Goal: Task Accomplishment & Management: Manage account settings

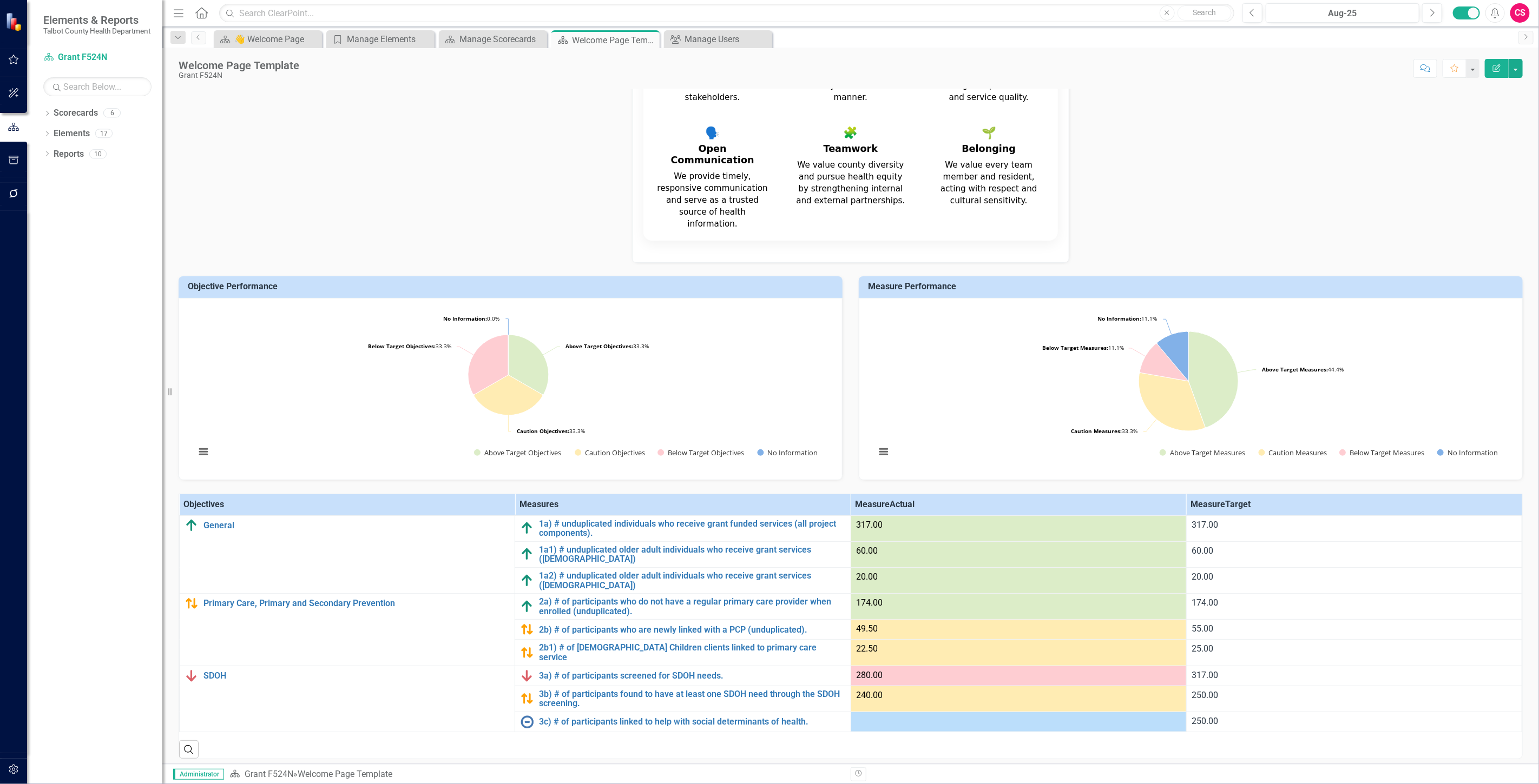
scroll to position [174, 0]
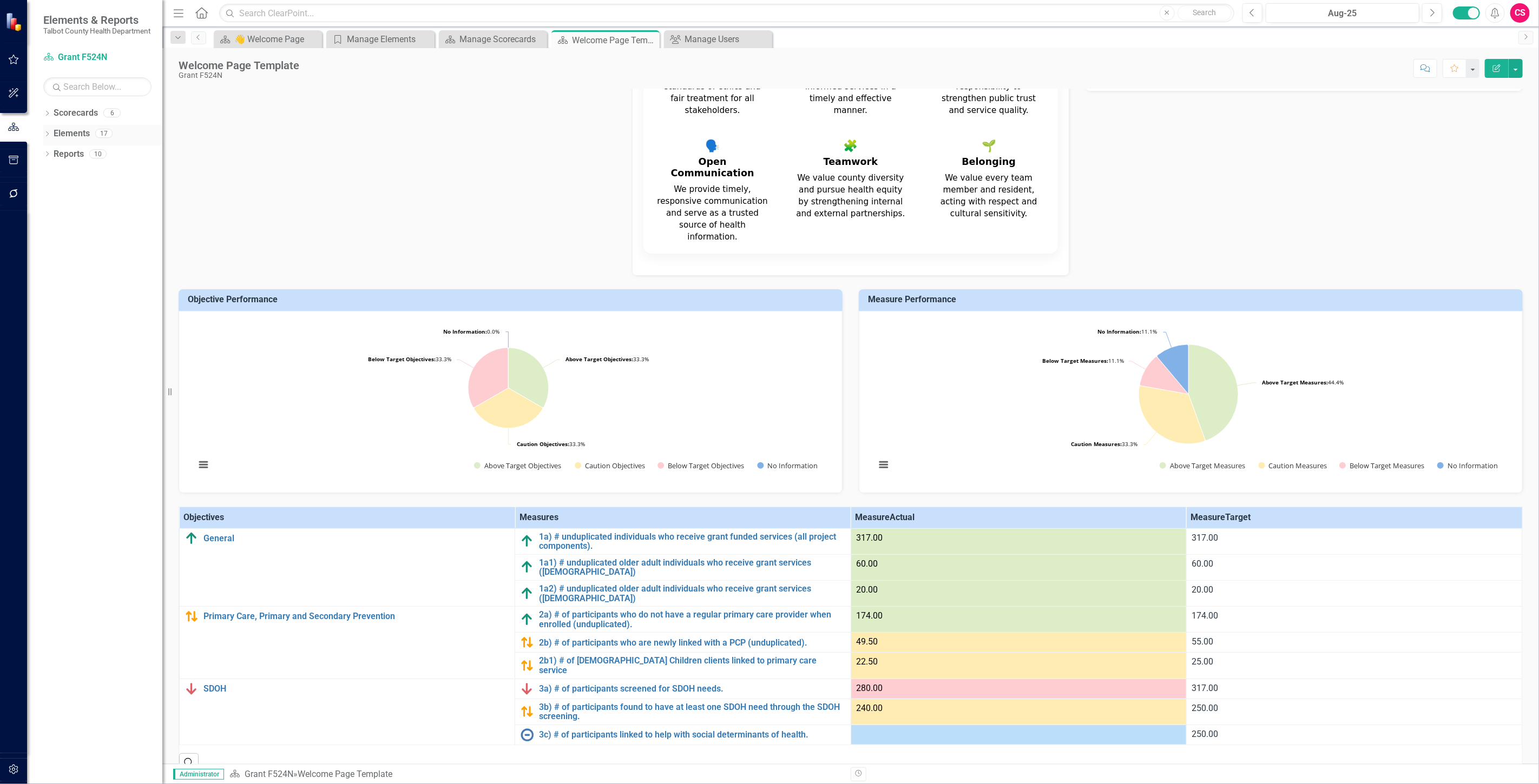
click at [48, 138] on icon "Dropdown" at bounding box center [47, 135] width 7 height 6
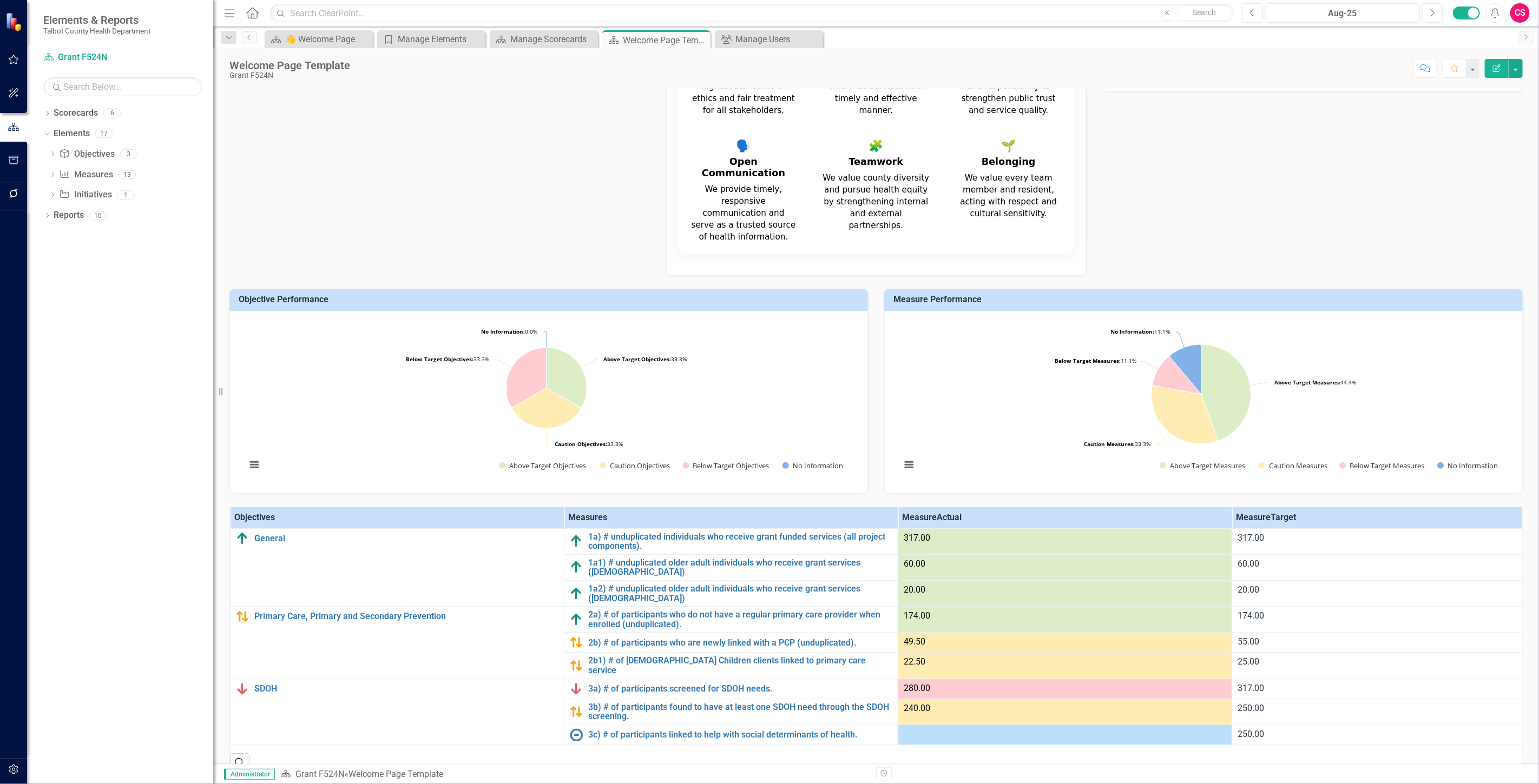
drag, startPoint x: 164, startPoint y: 149, endPoint x: 213, endPoint y: 155, distance: 49.4
click at [213, 155] on div "Resize" at bounding box center [218, 392] width 9 height 784
click at [46, 114] on icon "Dropdown" at bounding box center [47, 114] width 7 height 6
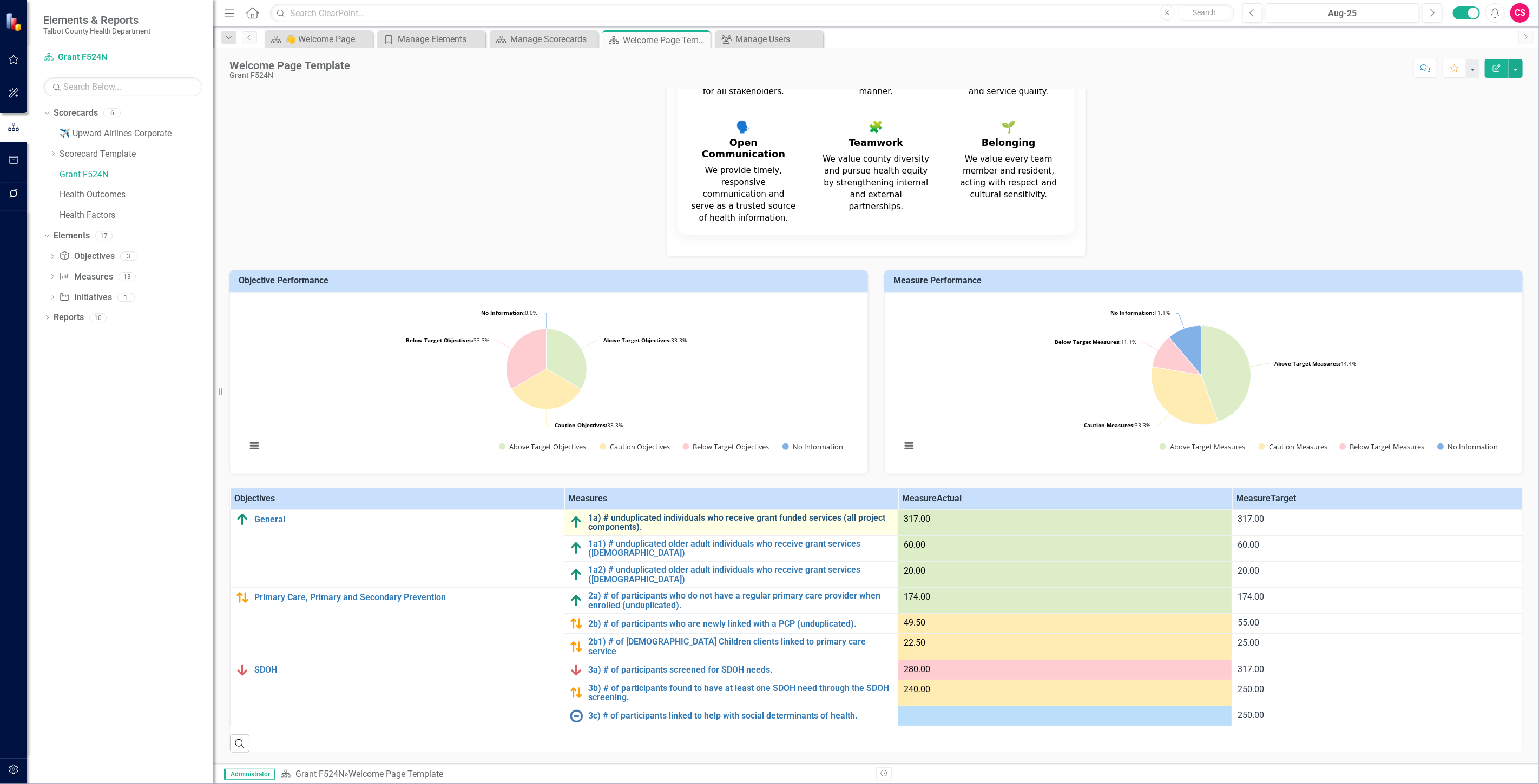
click at [654, 518] on link "1a) # unduplicated individuals who receive grant funded services (all project c…" at bounding box center [739, 523] width 304 height 19
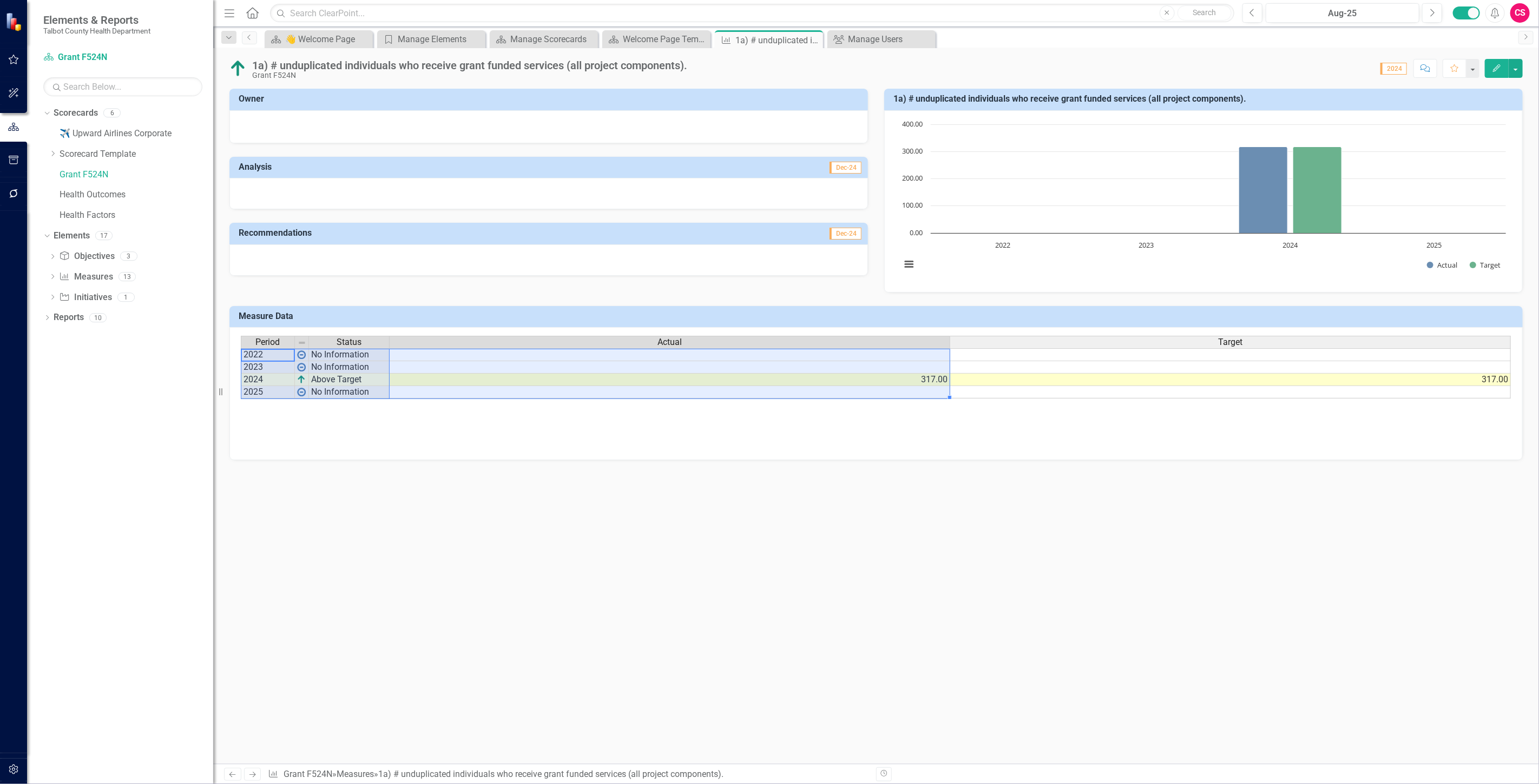
drag, startPoint x: 264, startPoint y: 355, endPoint x: 422, endPoint y: 390, distance: 161.8
click at [422, 390] on div "Period Status Actual Target 2022 No Information 2023 No Information 2024 Above …" at bounding box center [876, 367] width 1270 height 63
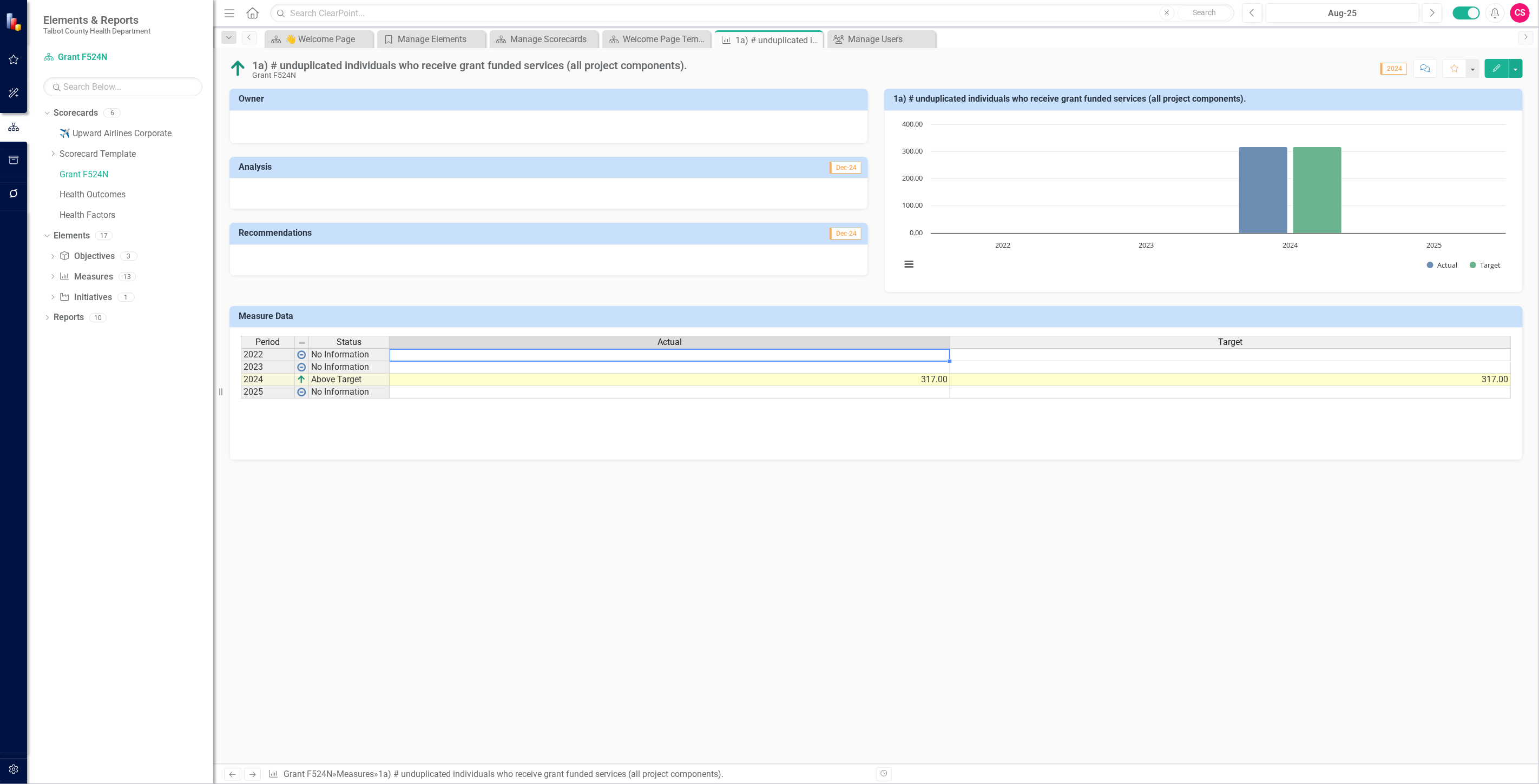
click at [435, 353] on td at bounding box center [670, 355] width 561 height 13
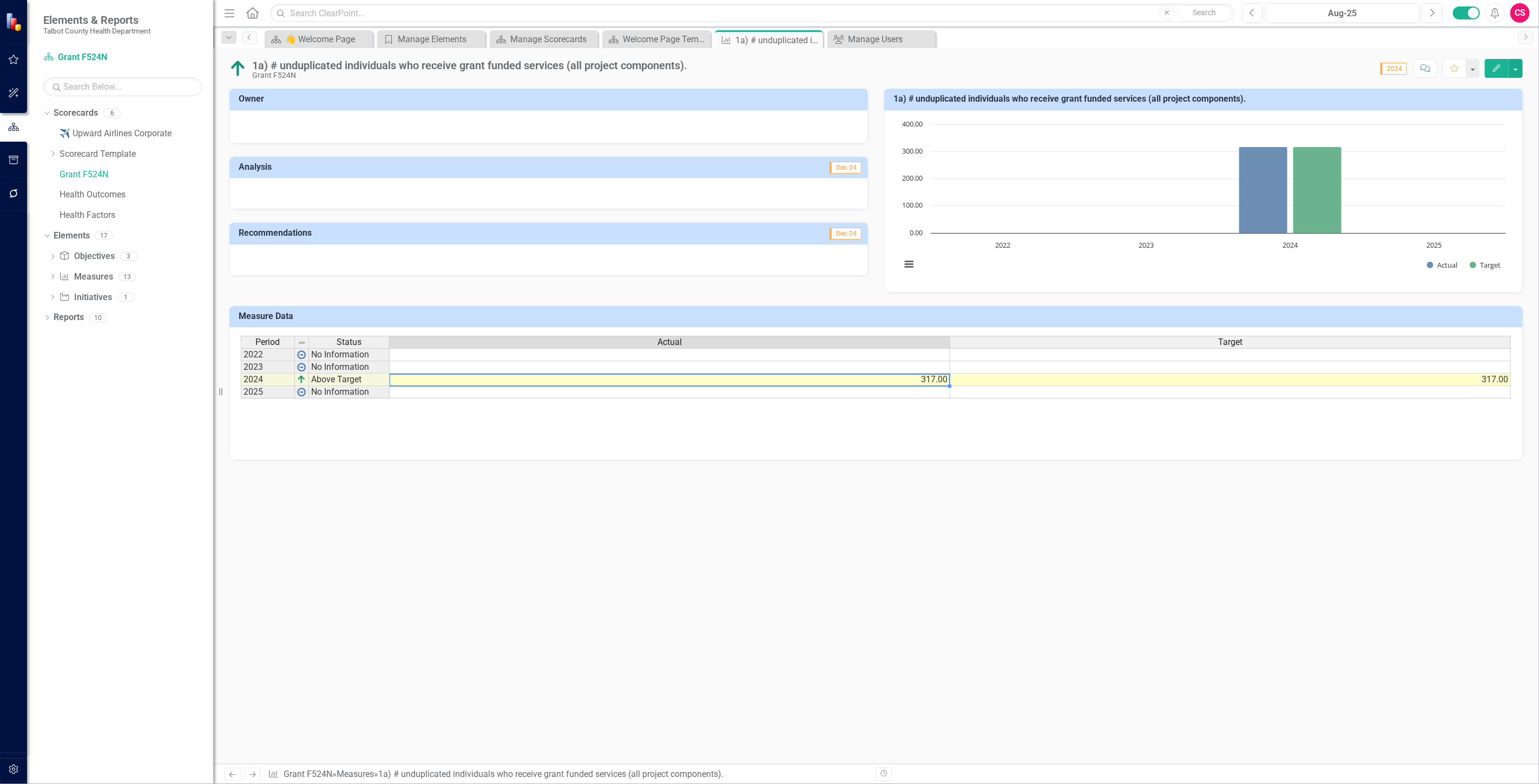
click at [822, 380] on td "317.00" at bounding box center [670, 380] width 561 height 12
click at [1499, 71] on icon "Edit" at bounding box center [1496, 68] width 10 height 7
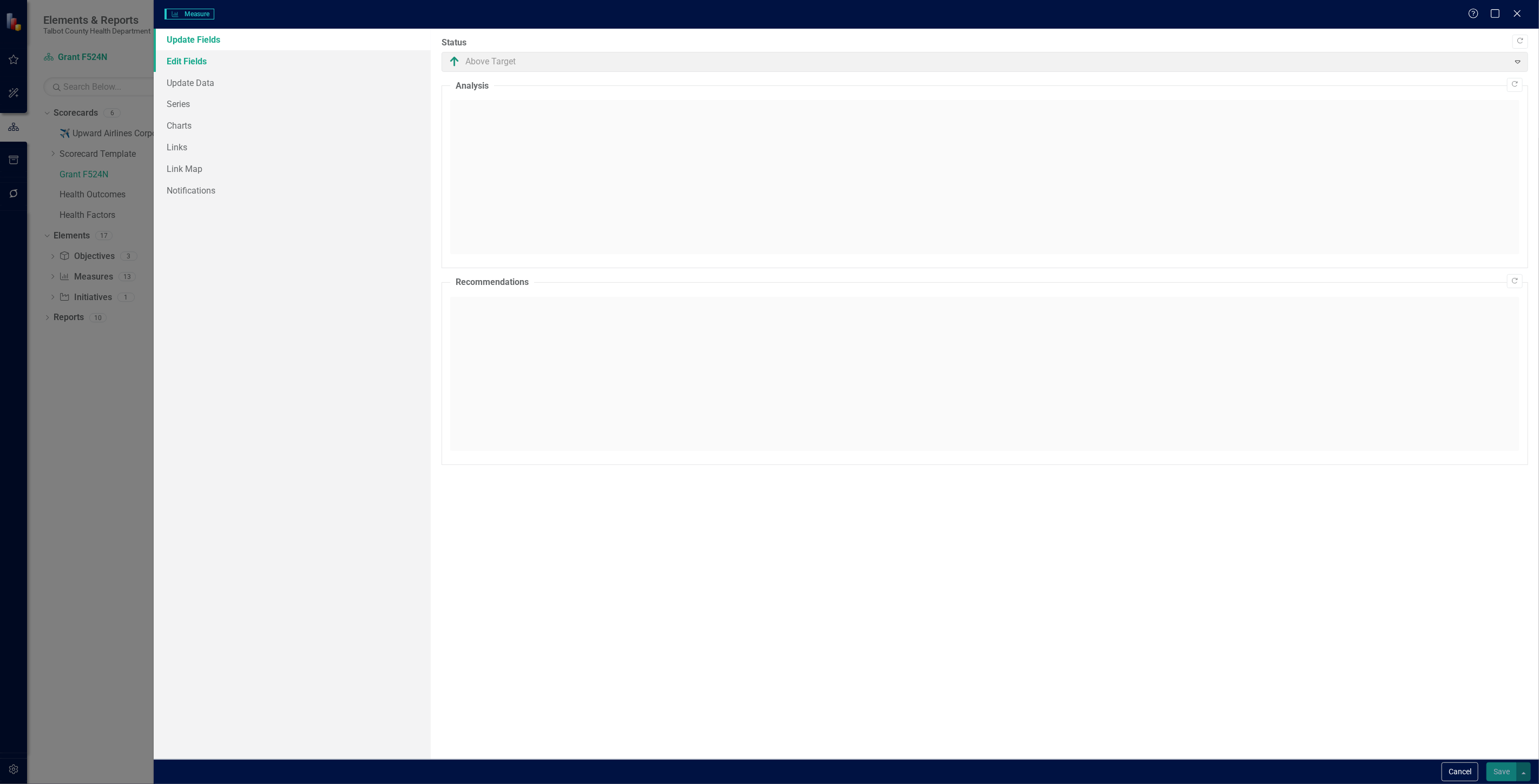
click at [196, 62] on link "Edit Fields" at bounding box center [292, 62] width 277 height 22
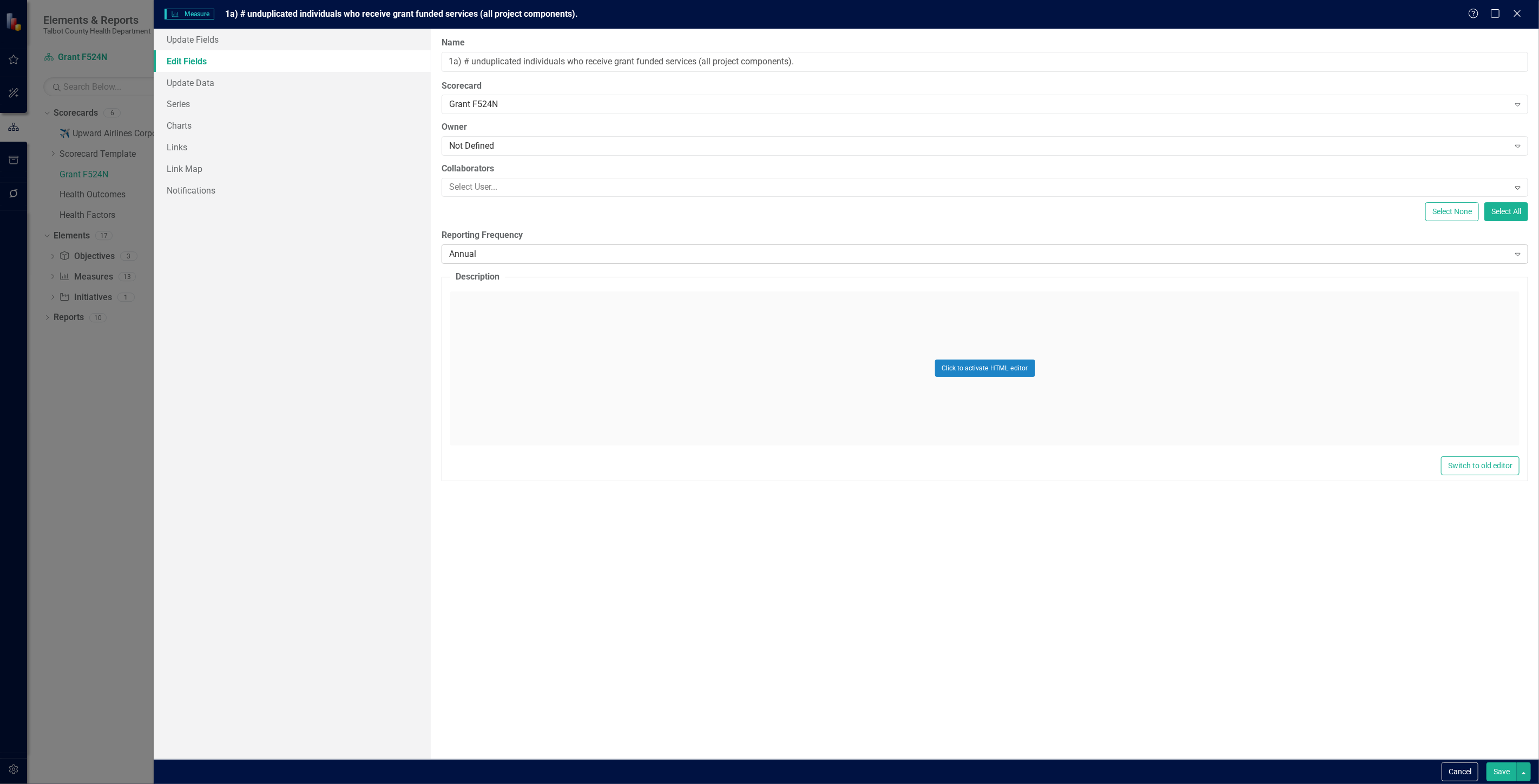
click at [499, 263] on div "Annual Expand" at bounding box center [984, 254] width 1086 height 20
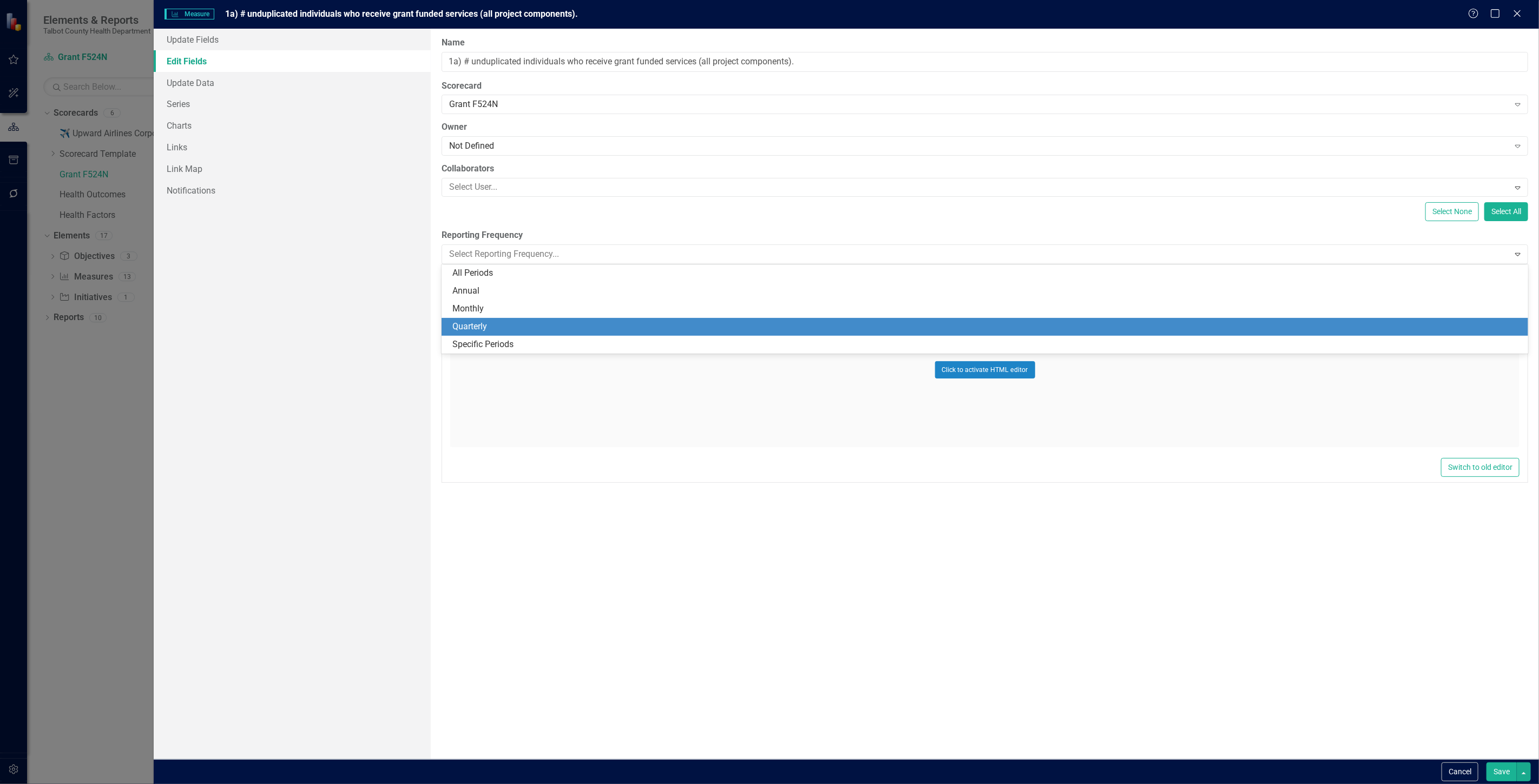
click at [489, 325] on div "Quarterly" at bounding box center [986, 327] width 1069 height 12
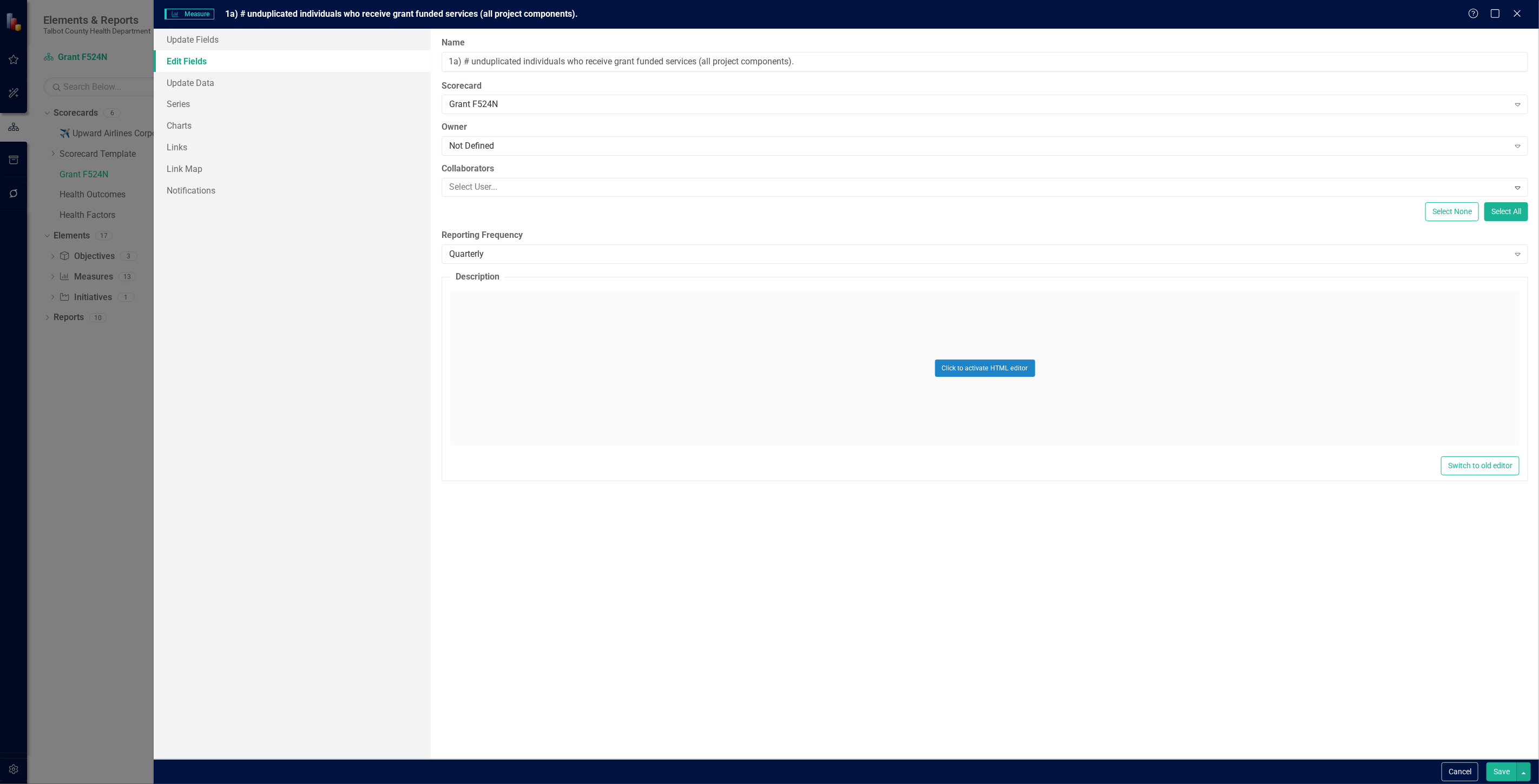
click at [1494, 774] on button "Save" at bounding box center [1501, 772] width 30 height 19
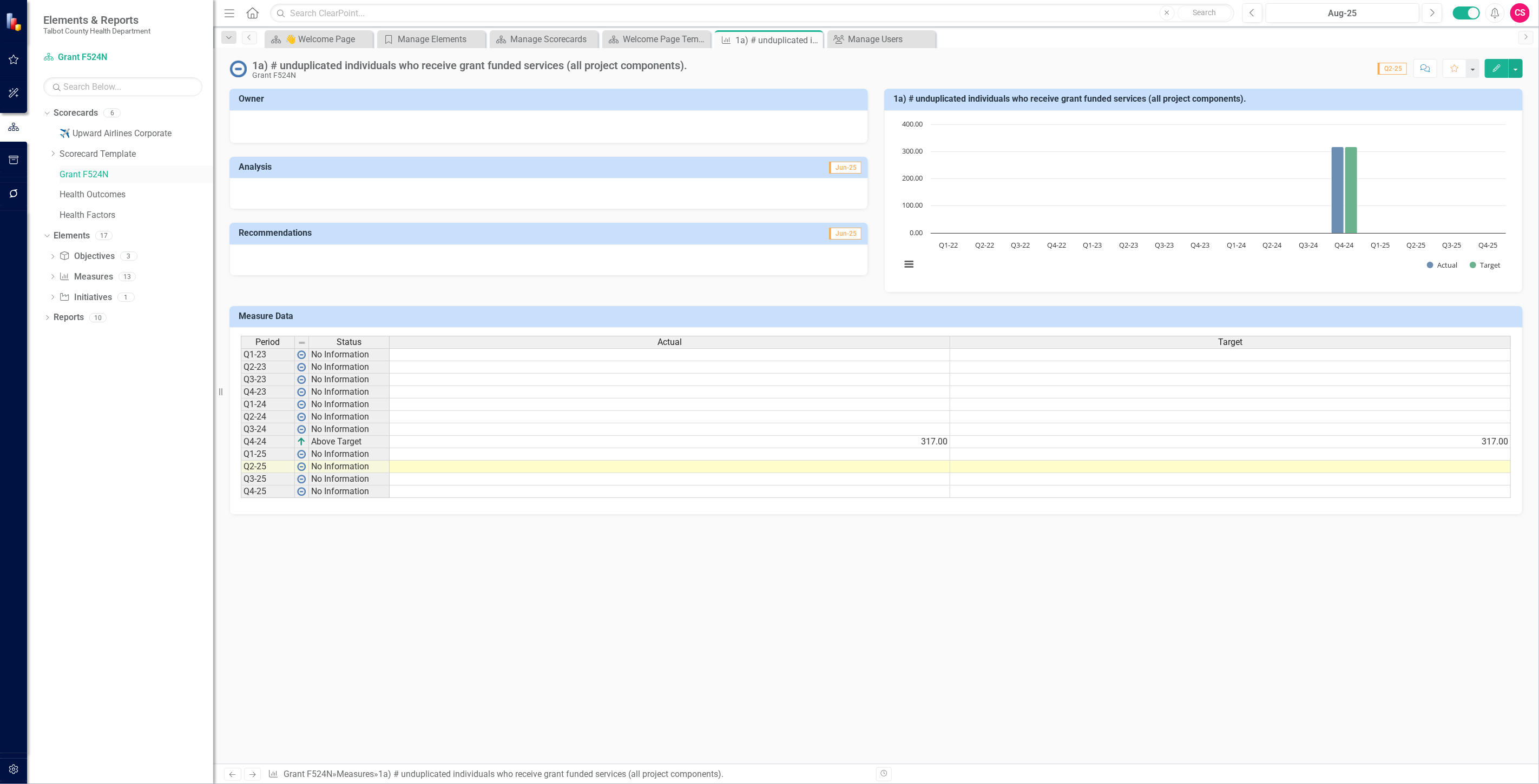
click at [88, 177] on link "Grant F524N" at bounding box center [136, 174] width 154 height 12
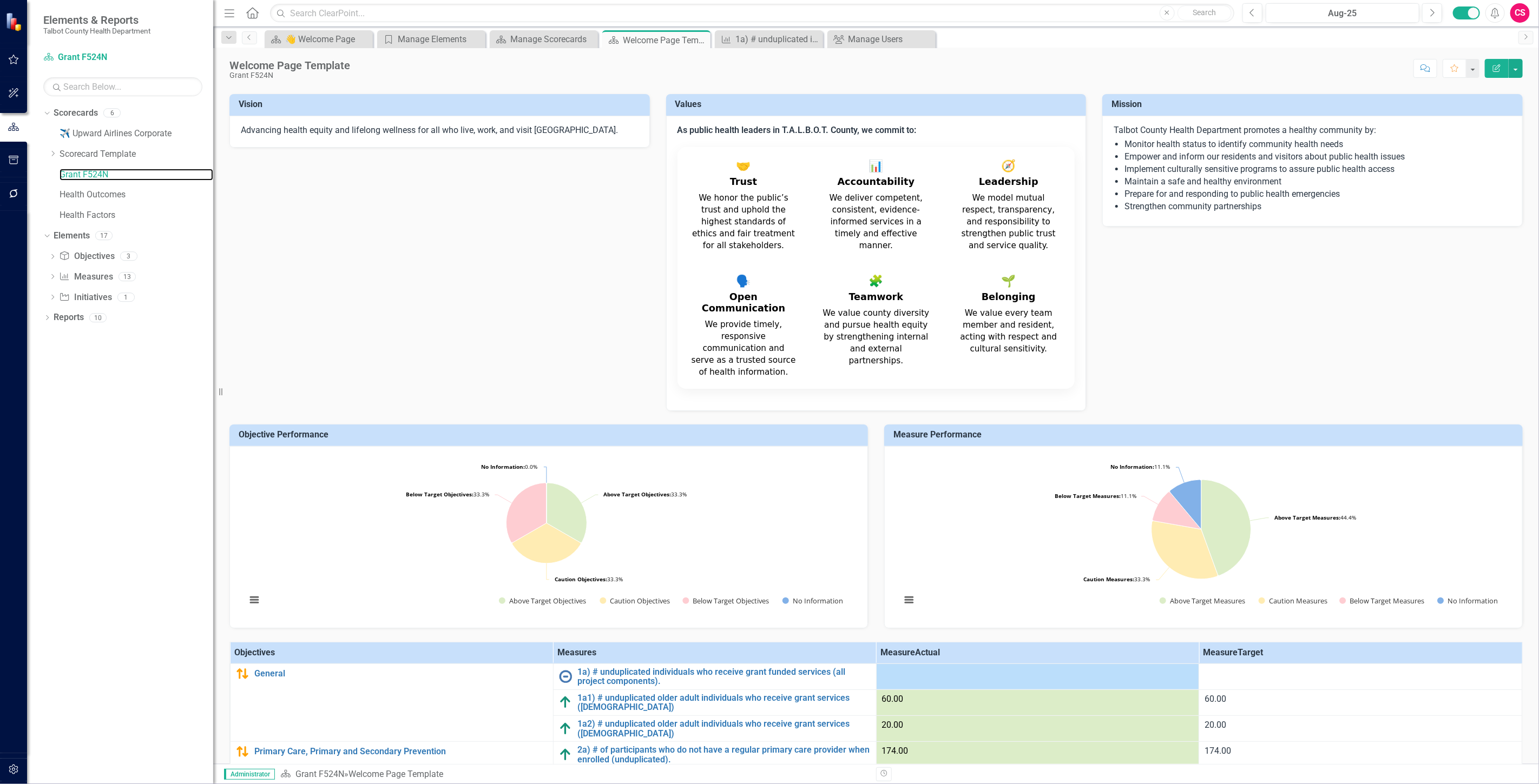
scroll to position [60, 0]
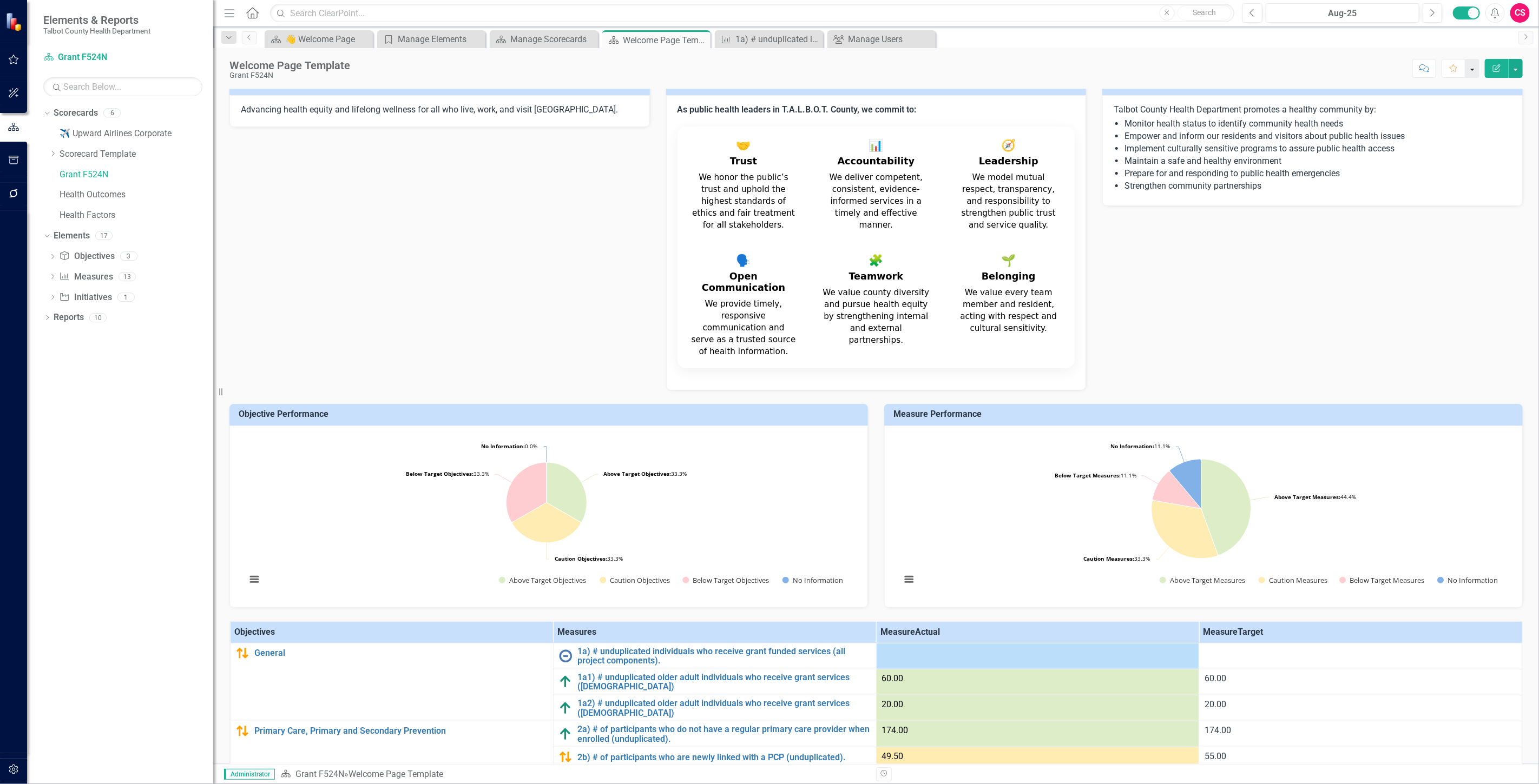
click at [1475, 66] on button "button" at bounding box center [1472, 68] width 14 height 19
click at [1453, 127] on link "Group Bulk Set Home Page" at bounding box center [1427, 128] width 104 height 20
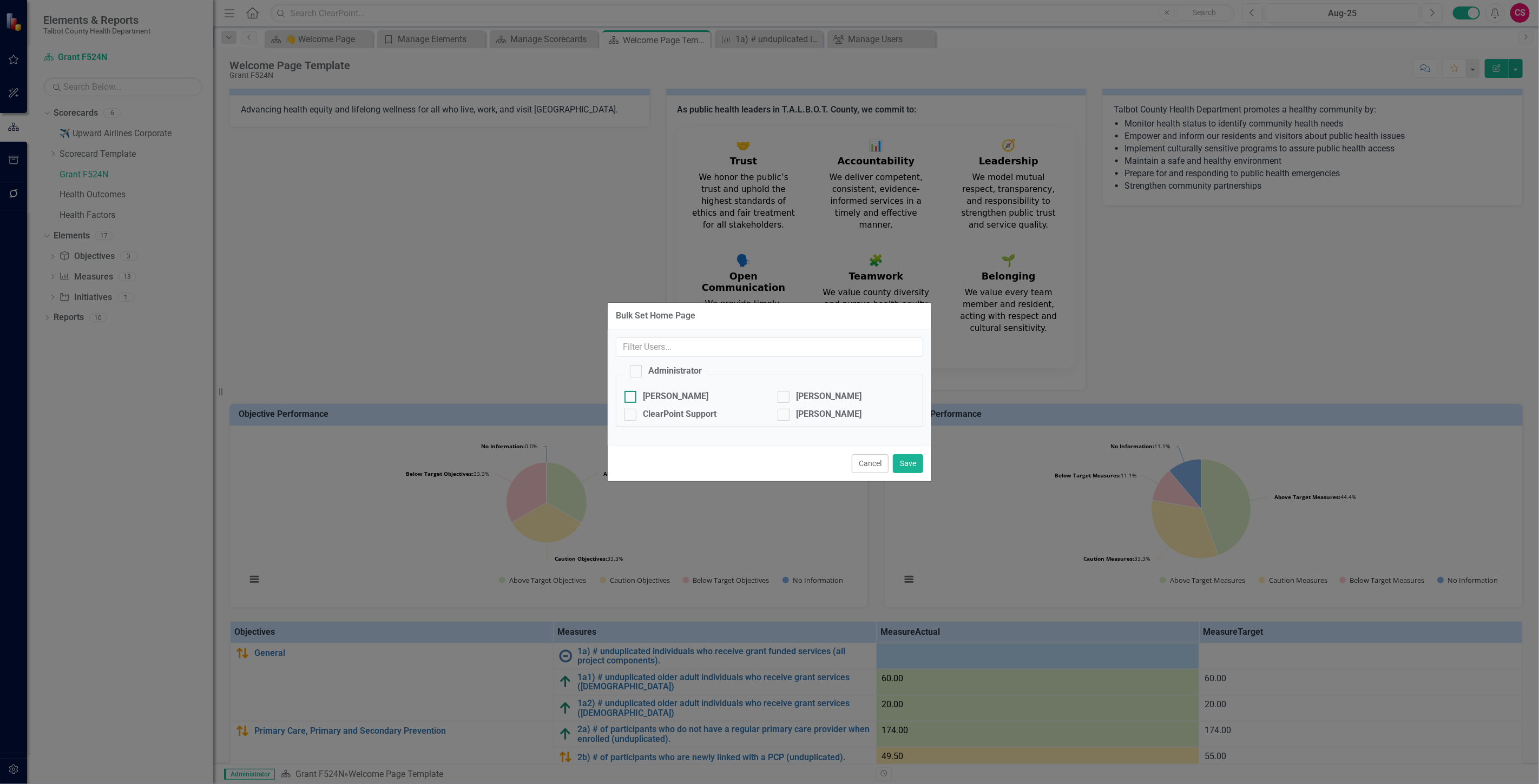
click at [682, 391] on div "[PERSON_NAME]" at bounding box center [675, 396] width 65 height 12
click at [632, 391] on input "[PERSON_NAME]" at bounding box center [628, 395] width 7 height 7
checkbox input "true"
click at [820, 393] on div "[PERSON_NAME]" at bounding box center [828, 396] width 65 height 12
click at [784, 393] on input "[PERSON_NAME]" at bounding box center [781, 395] width 7 height 7
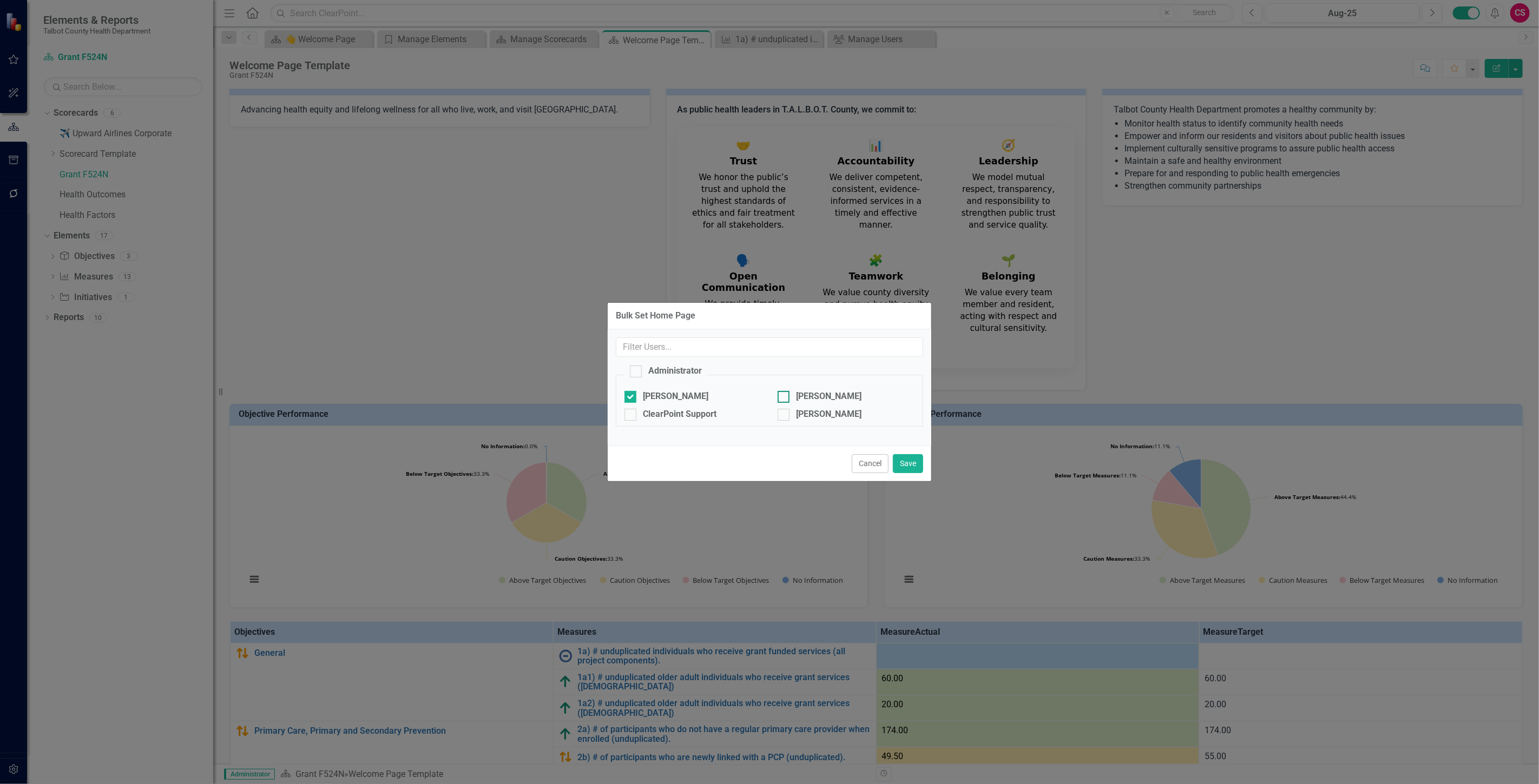
checkbox input "true"
click at [796, 412] on div "[PERSON_NAME]" at bounding box center [828, 414] width 65 height 12
click at [784, 412] on input "[PERSON_NAME]" at bounding box center [781, 413] width 7 height 7
checkbox input "true"
click at [913, 469] on button "Save" at bounding box center [907, 464] width 30 height 19
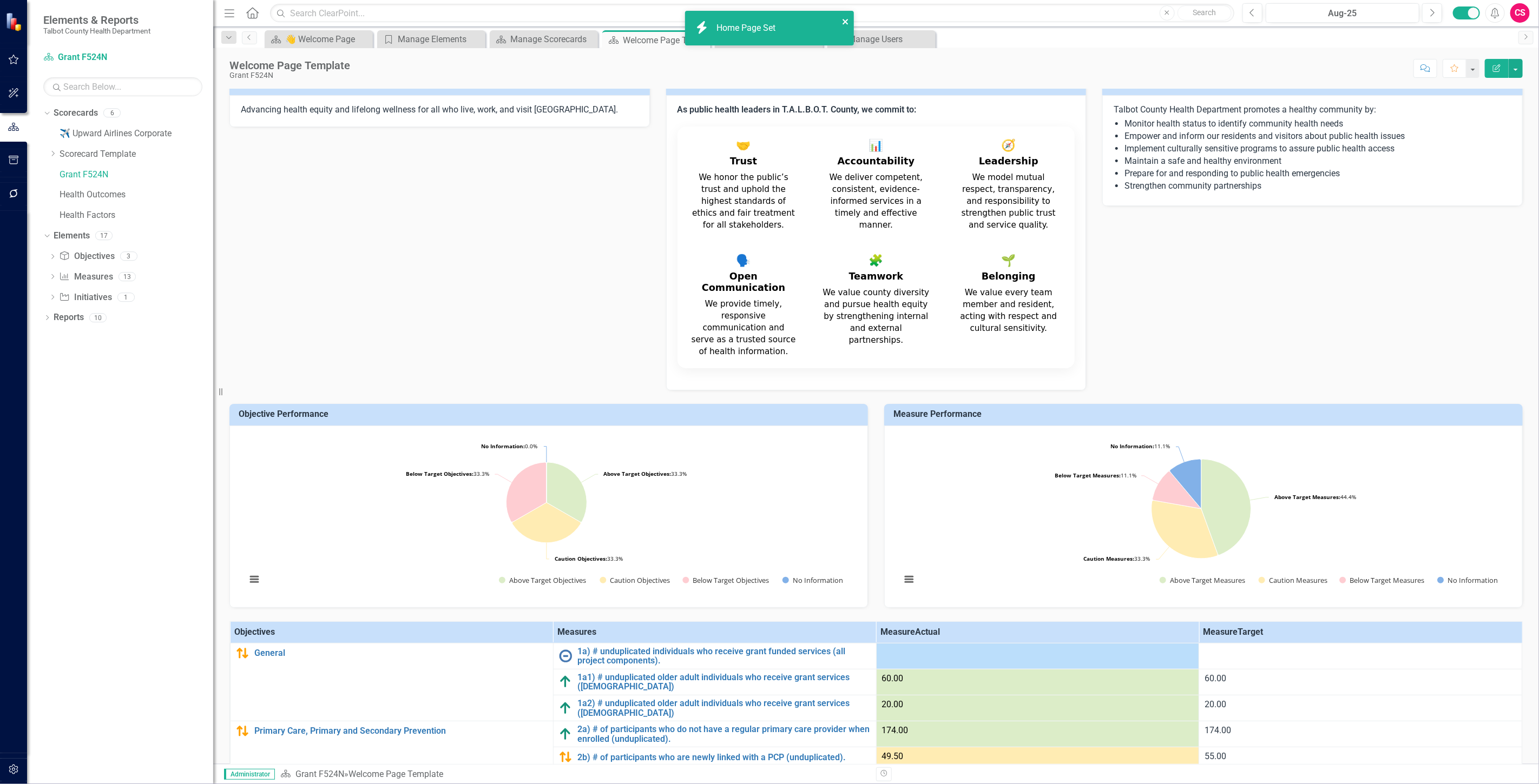
click at [846, 22] on icon "close" at bounding box center [844, 21] width 5 height 5
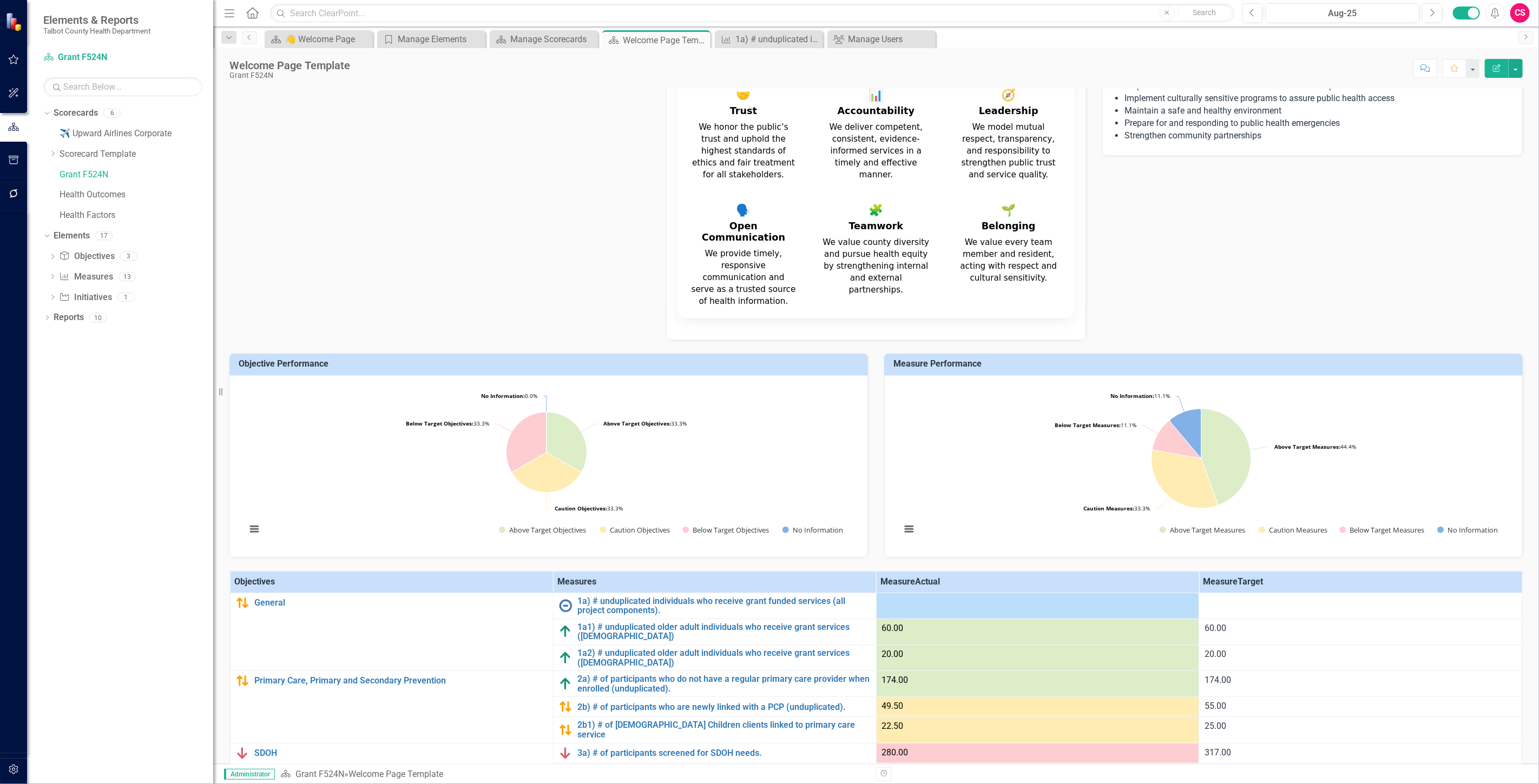
scroll to position [0, 0]
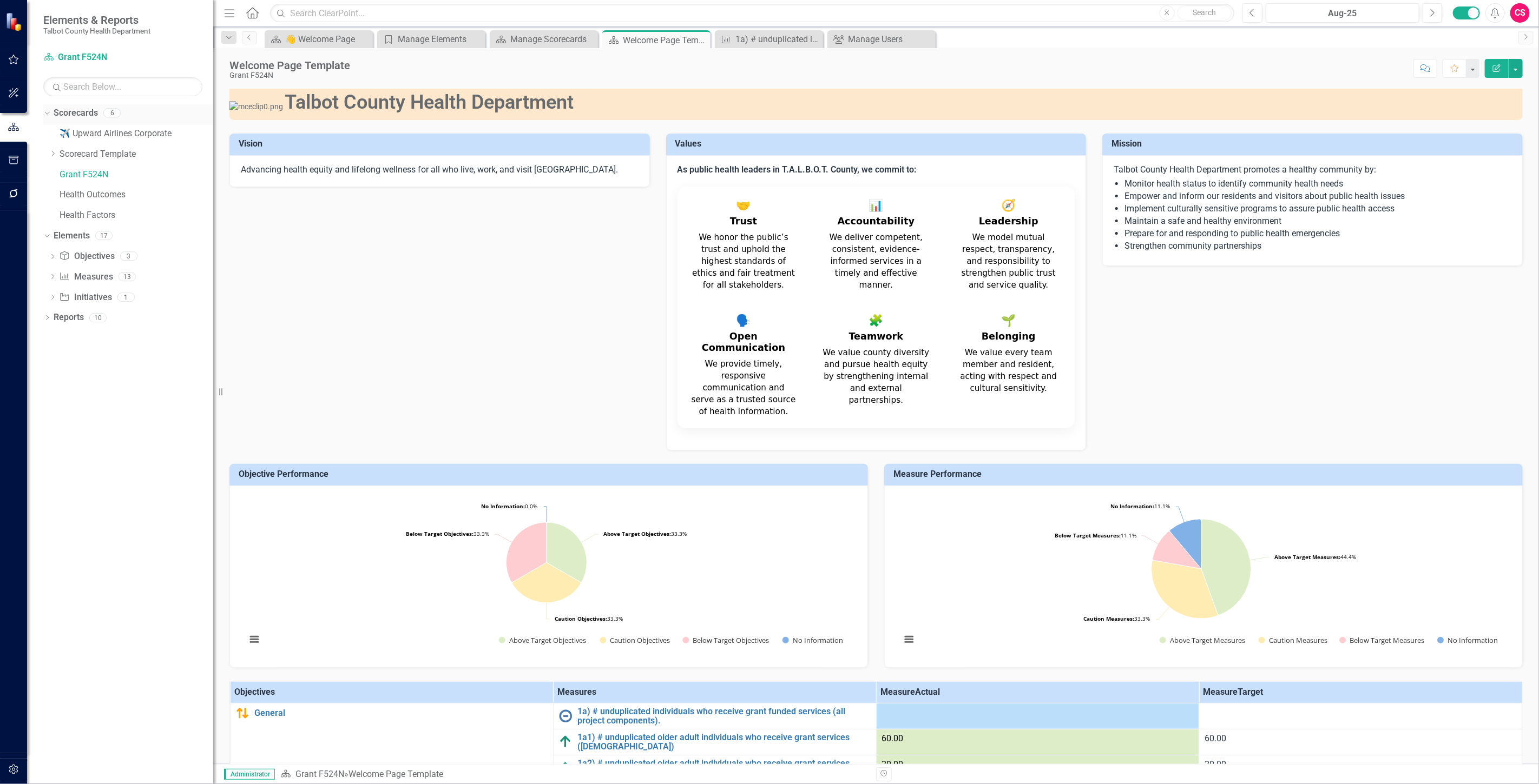
click at [85, 117] on link "Scorecards" at bounding box center [75, 113] width 45 height 12
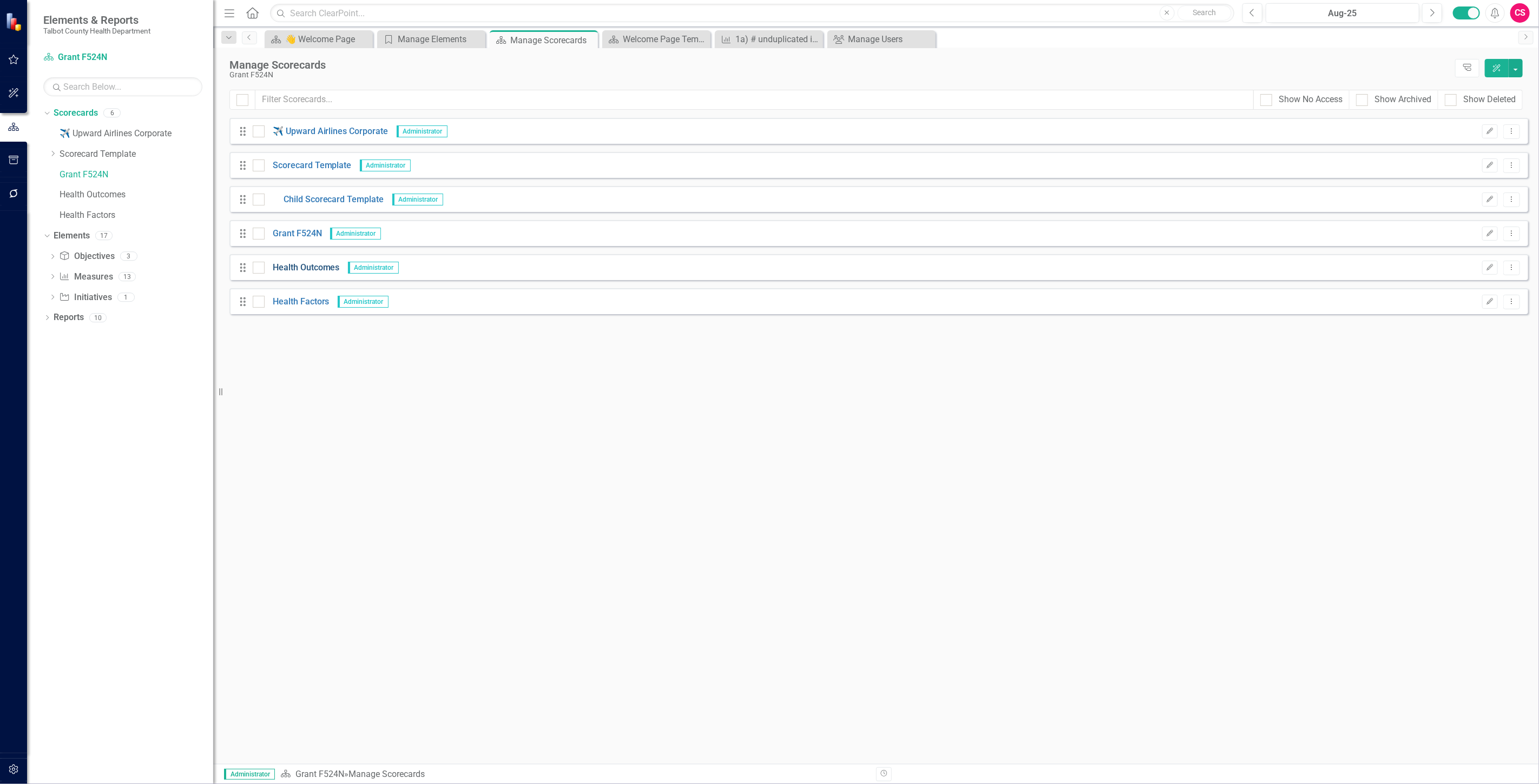
click at [323, 272] on link "Health Outcomes" at bounding box center [302, 267] width 75 height 12
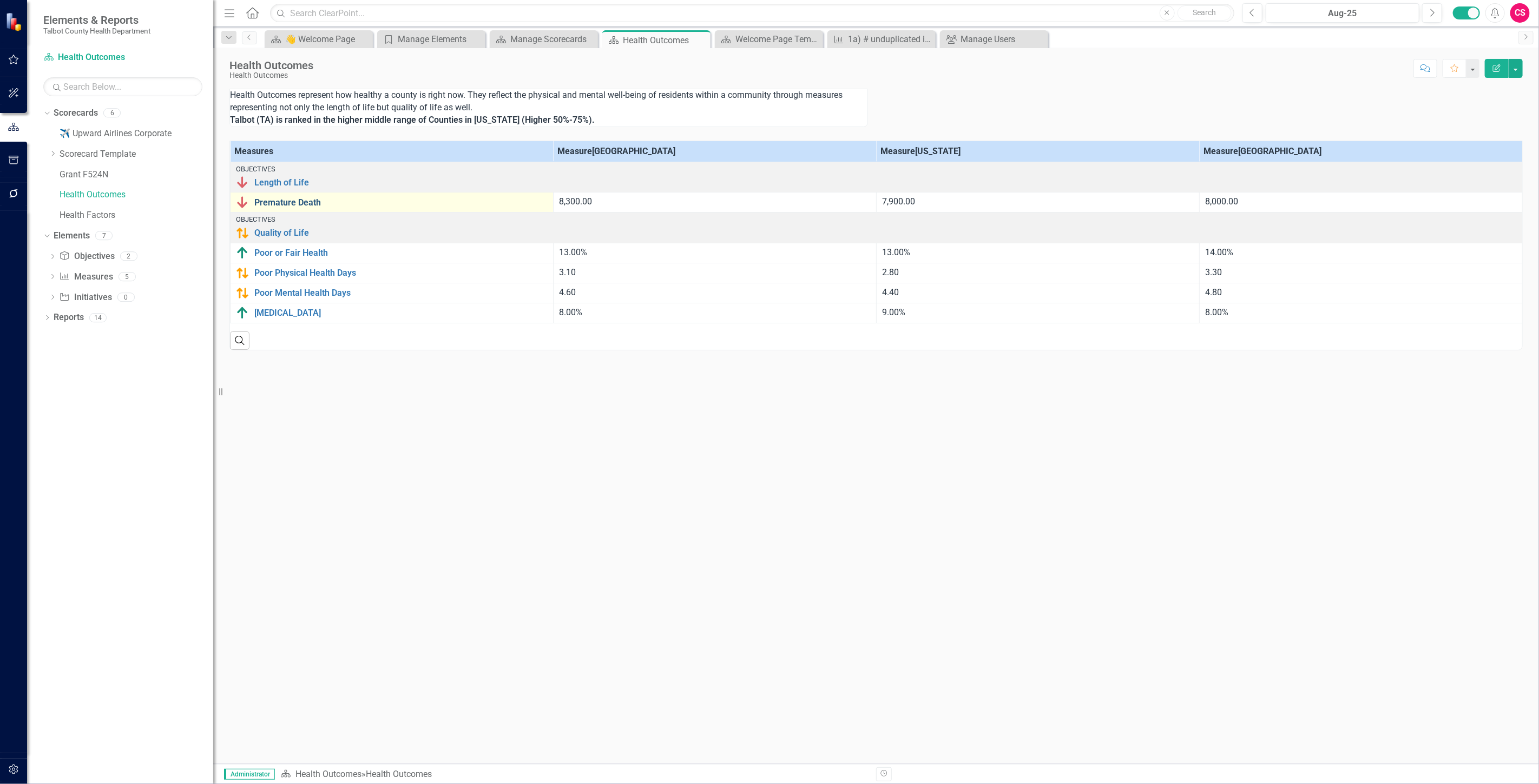
click at [304, 201] on link "Premature Death" at bounding box center [401, 202] width 293 height 10
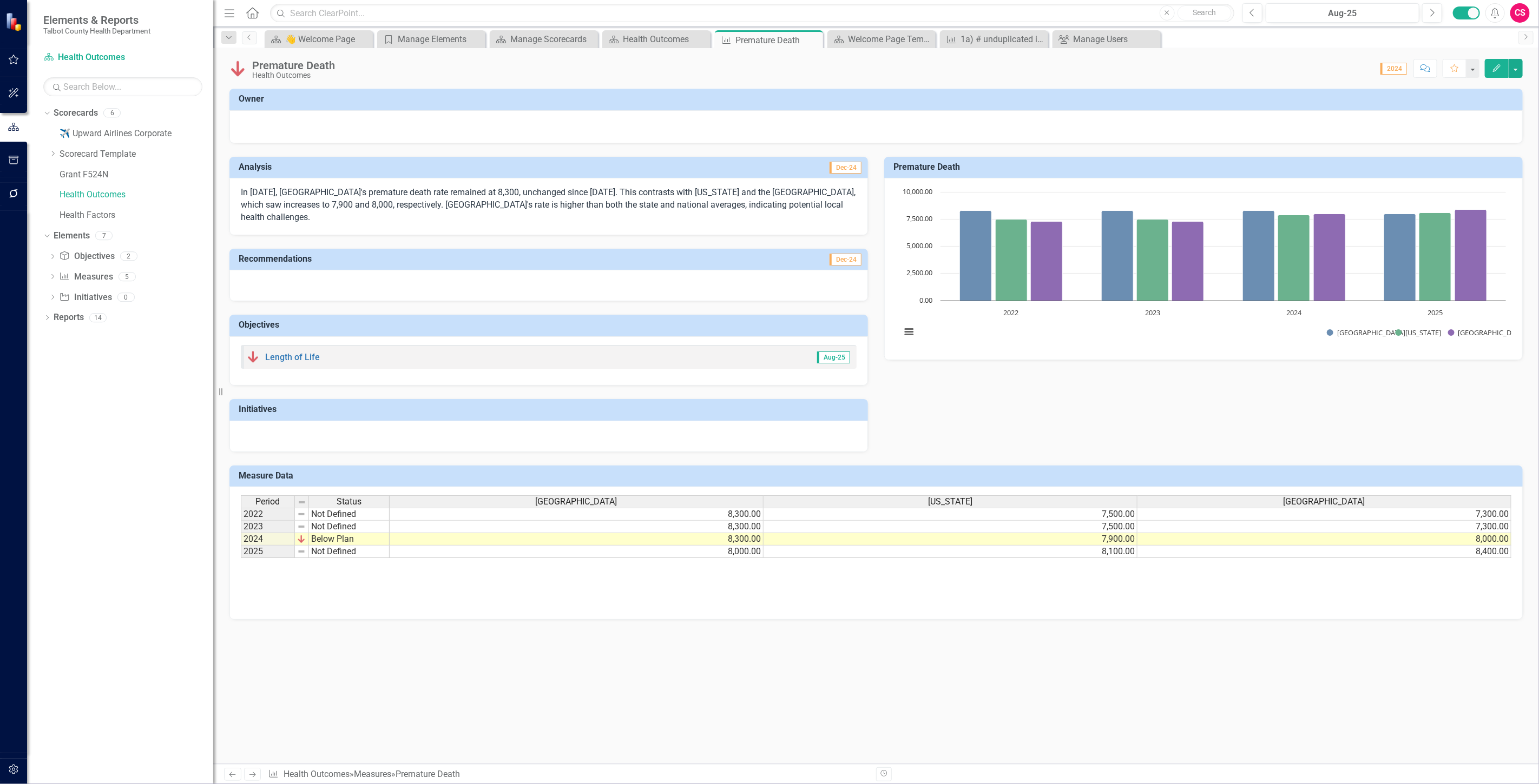
click at [418, 204] on p "In [DATE], [GEOGRAPHIC_DATA]'s premature death rate remained at 8,300, unchange…" at bounding box center [549, 205] width 616 height 37
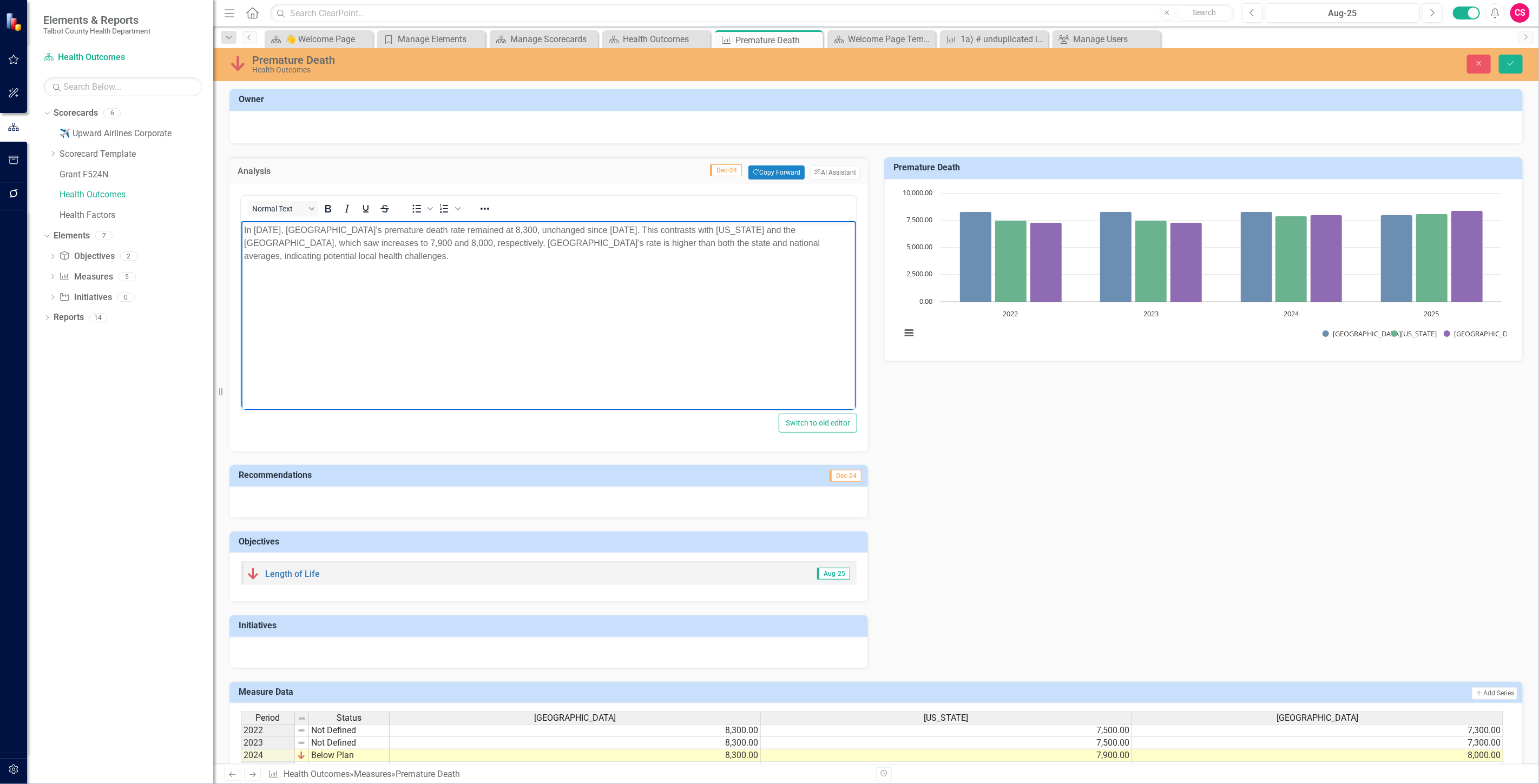
click at [768, 279] on body "In [DATE], [GEOGRAPHIC_DATA]'s premature death rate remained at 8,300, unchange…" at bounding box center [548, 301] width 615 height 162
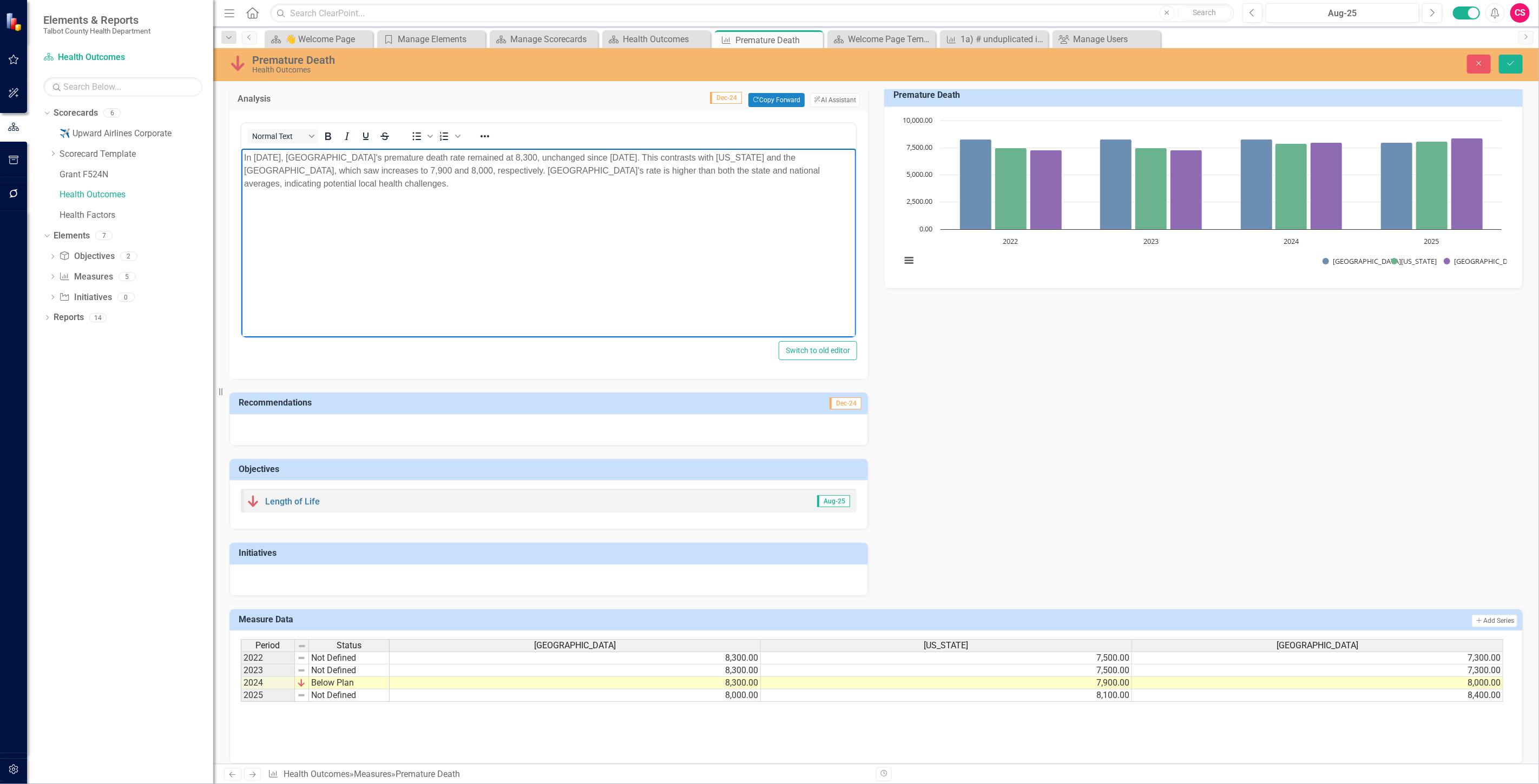
scroll to position [84, 0]
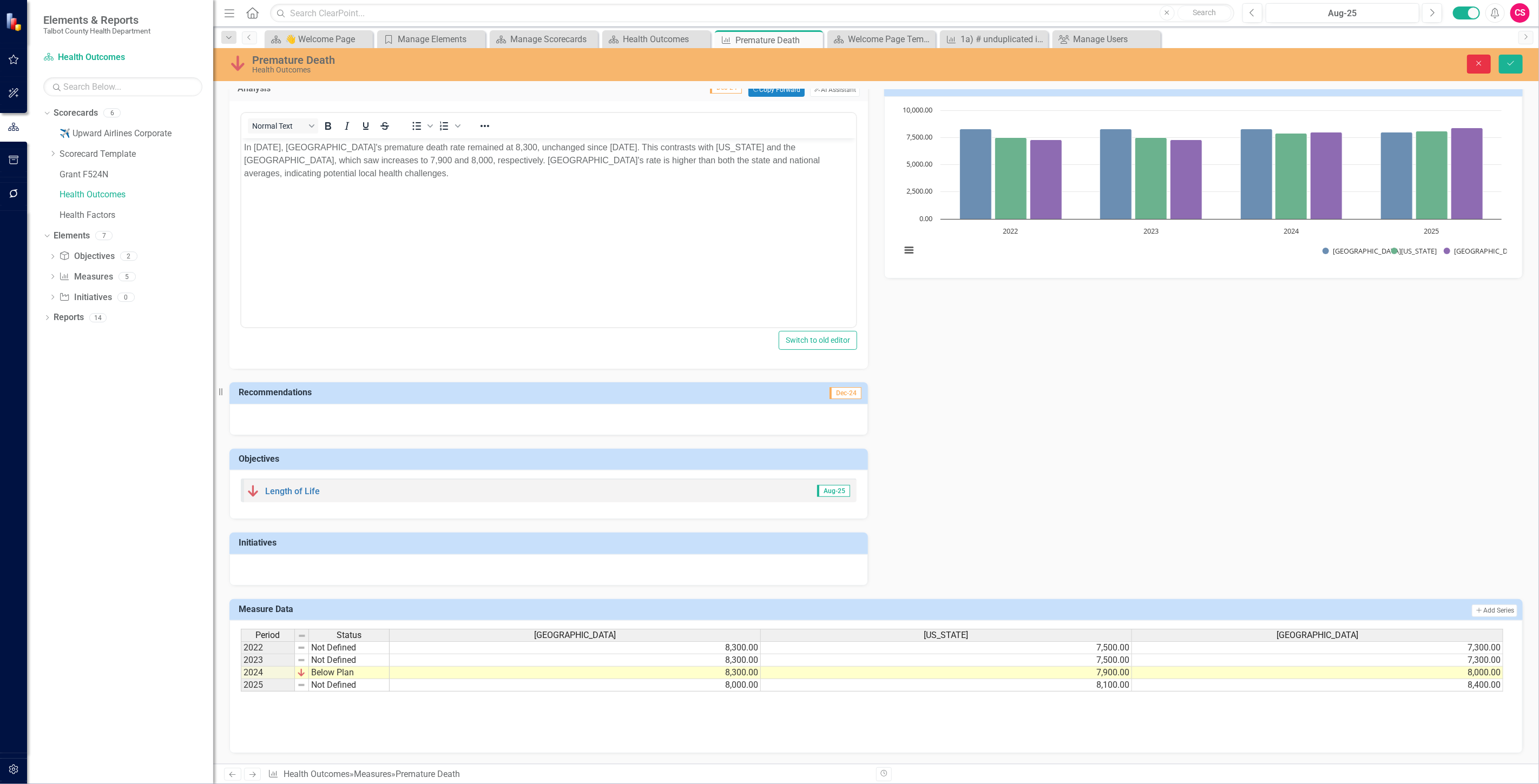
click at [1471, 61] on button "Close" at bounding box center [1478, 64] width 23 height 19
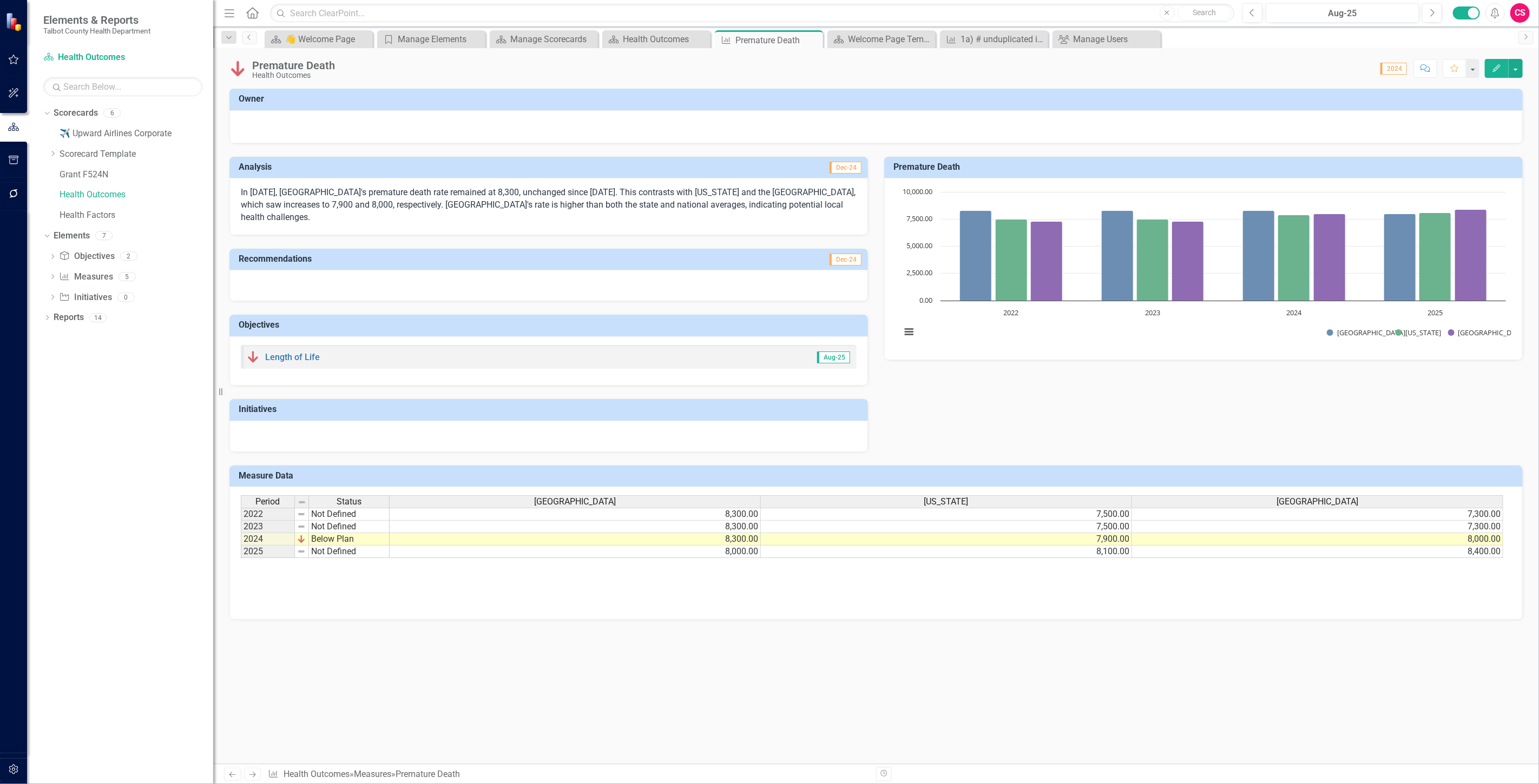
scroll to position [0, 0]
click at [98, 254] on link "Objective Objectives" at bounding box center [86, 256] width 55 height 12
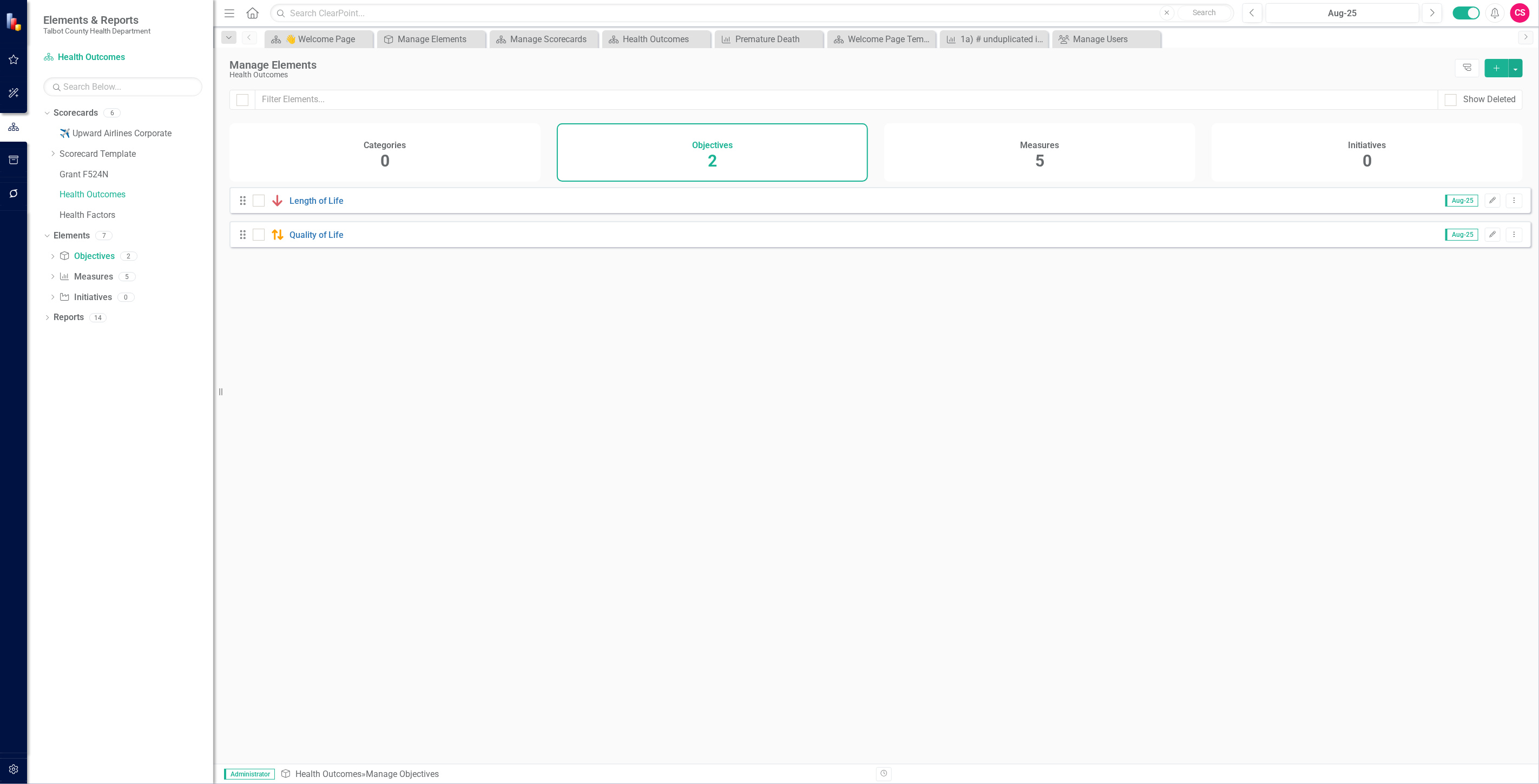
drag, startPoint x: 982, startPoint y: 153, endPoint x: 777, endPoint y: 153, distance: 205.0
click at [982, 152] on div "Measures 5" at bounding box center [1039, 152] width 311 height 59
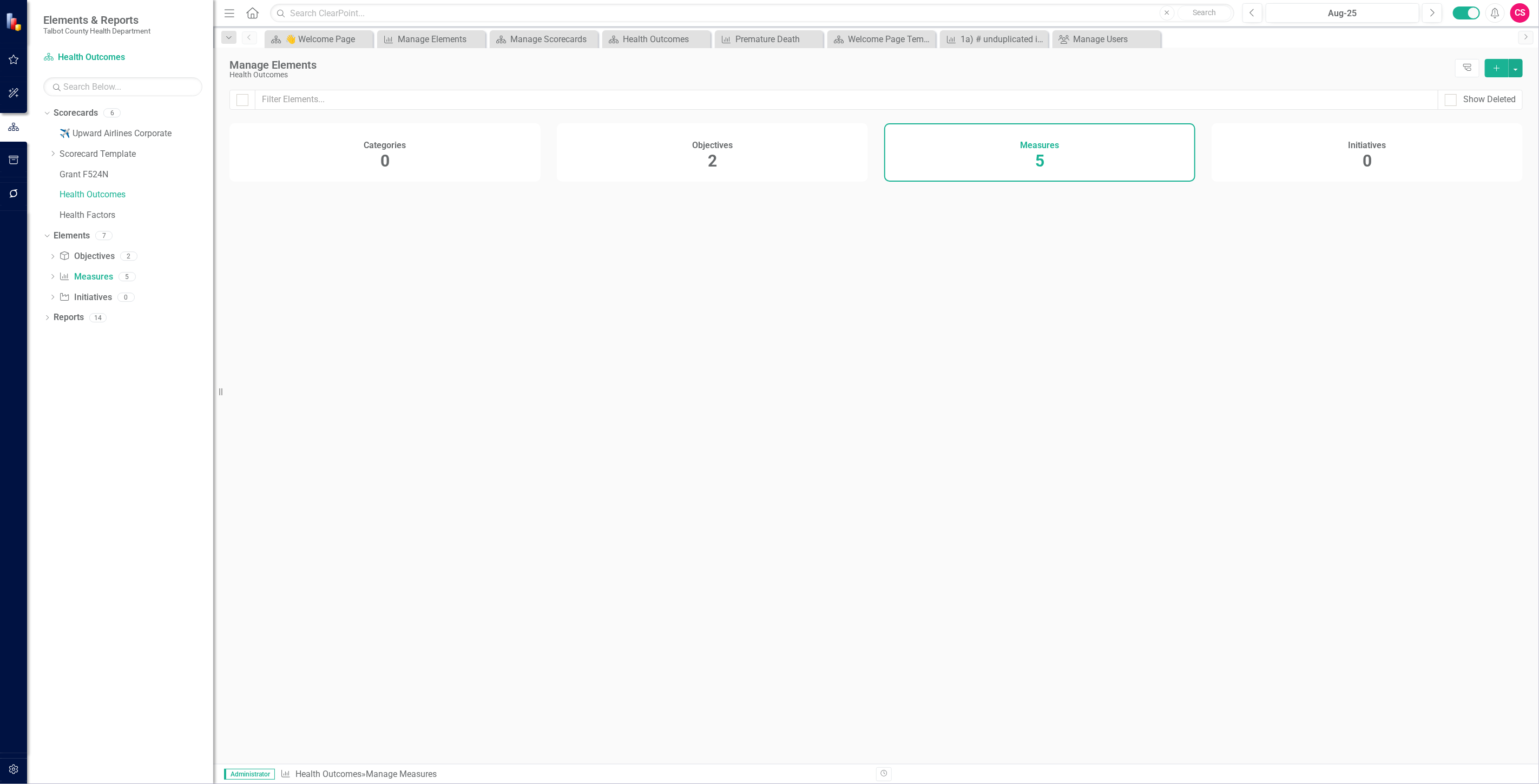
click at [772, 153] on div "Objectives 2" at bounding box center [712, 152] width 311 height 59
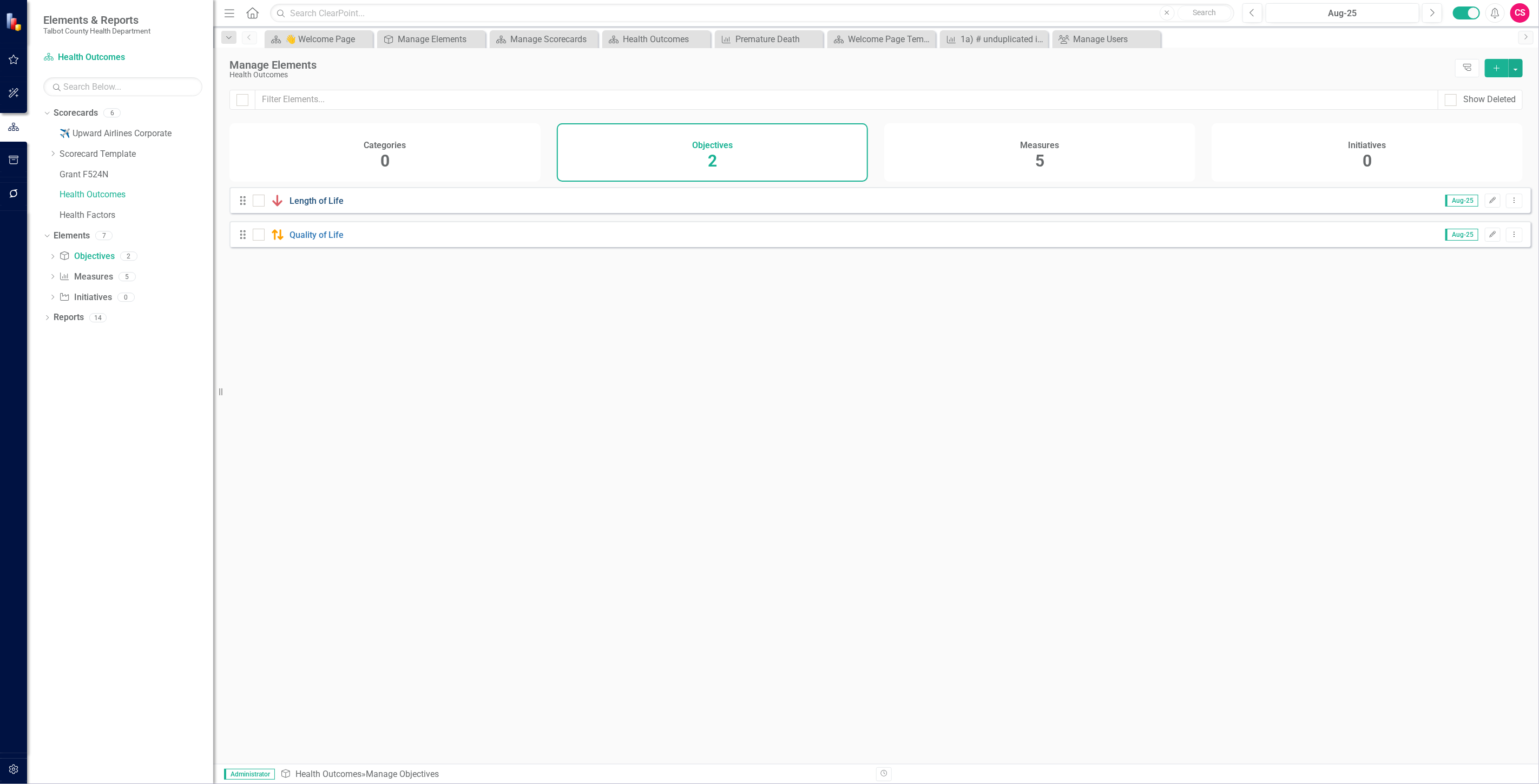
click at [309, 206] on link "Length of Life" at bounding box center [317, 201] width 55 height 10
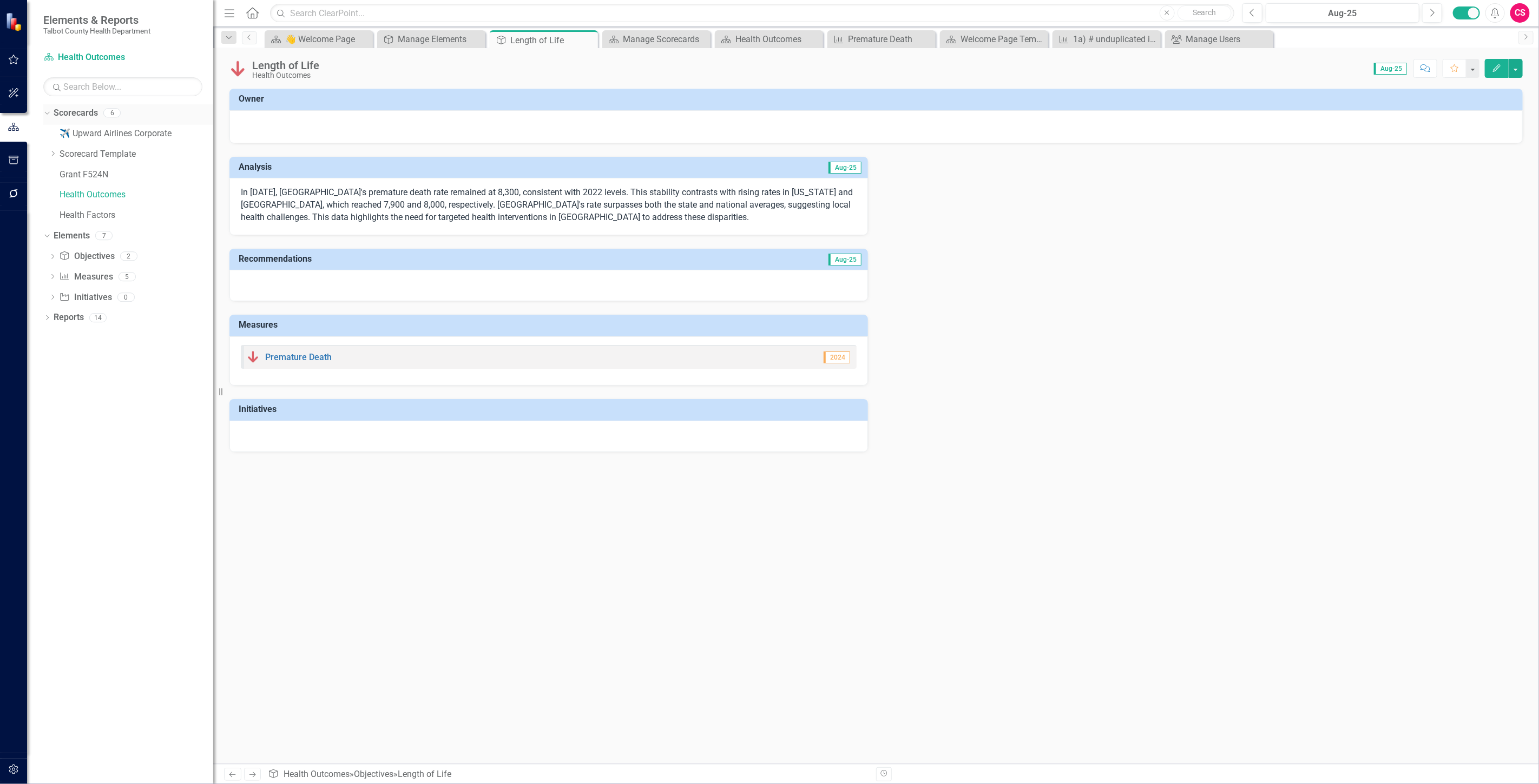
click at [89, 112] on link "Scorecards" at bounding box center [75, 113] width 45 height 12
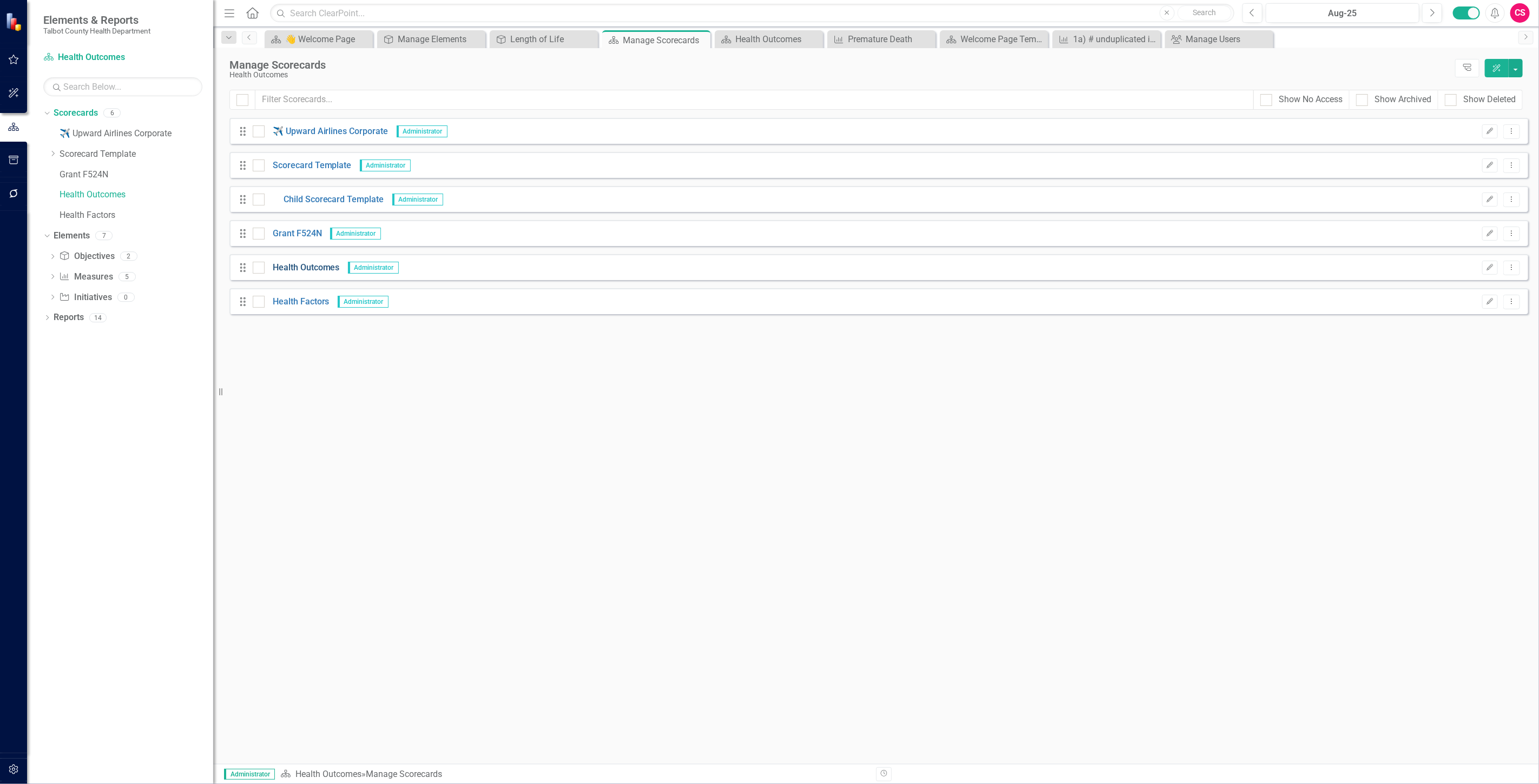
click at [292, 264] on link "Health Outcomes" at bounding box center [302, 267] width 75 height 12
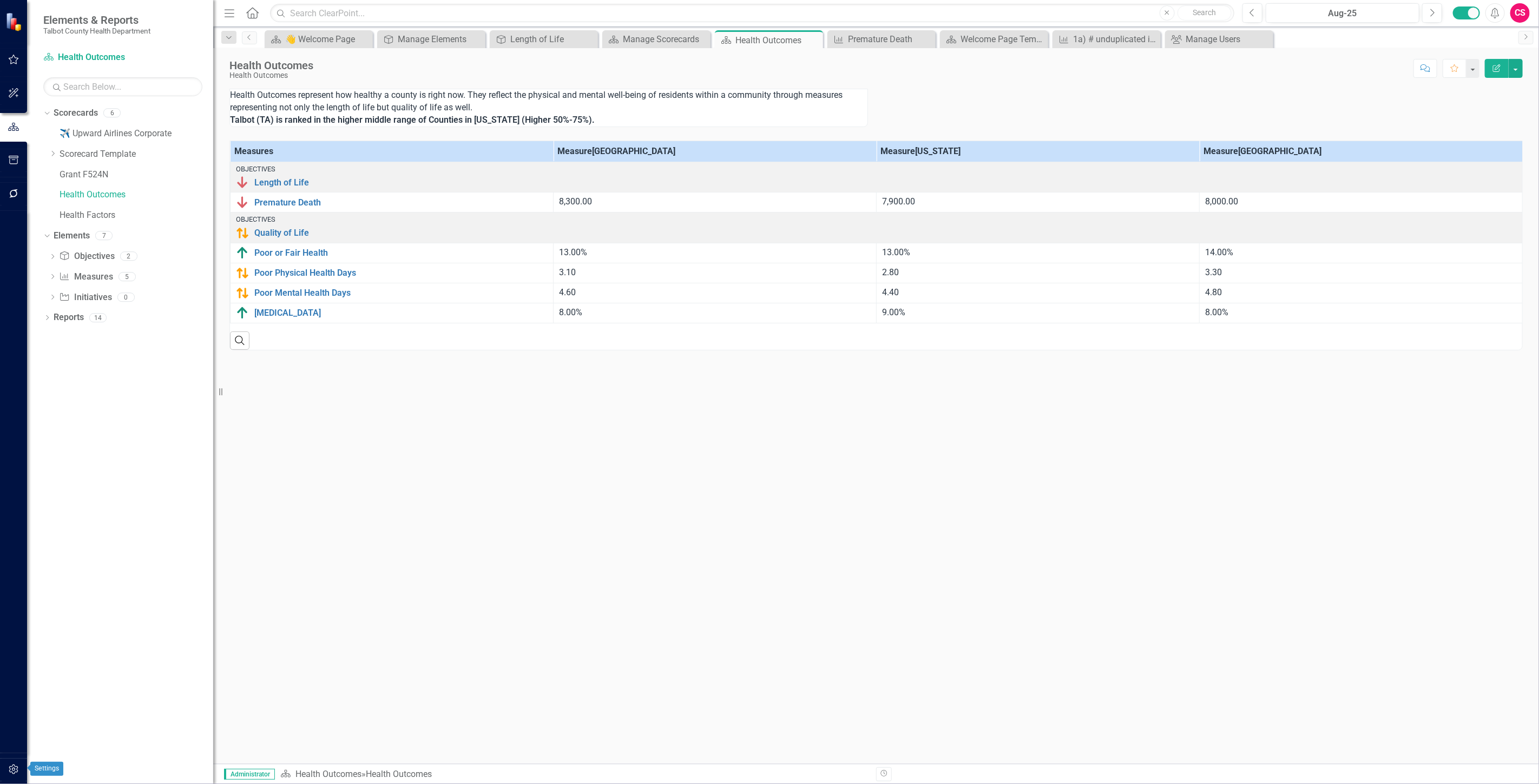
click at [16, 766] on icon "button" at bounding box center [13, 769] width 10 height 10
click at [87, 251] on link "System Setup" at bounding box center [122, 250] width 159 height 12
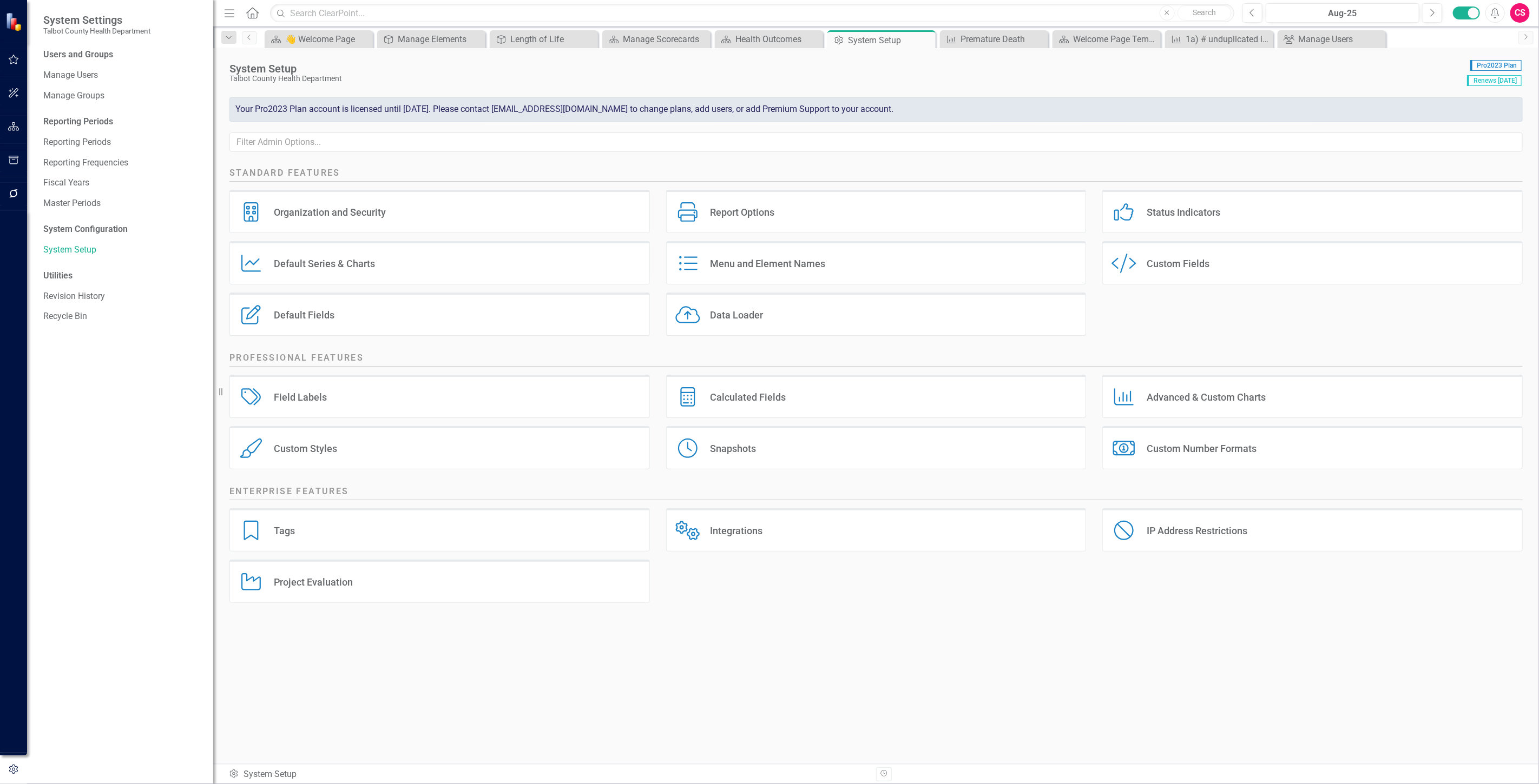
click at [316, 580] on div "Project Evaluation" at bounding box center [314, 582] width 79 height 12
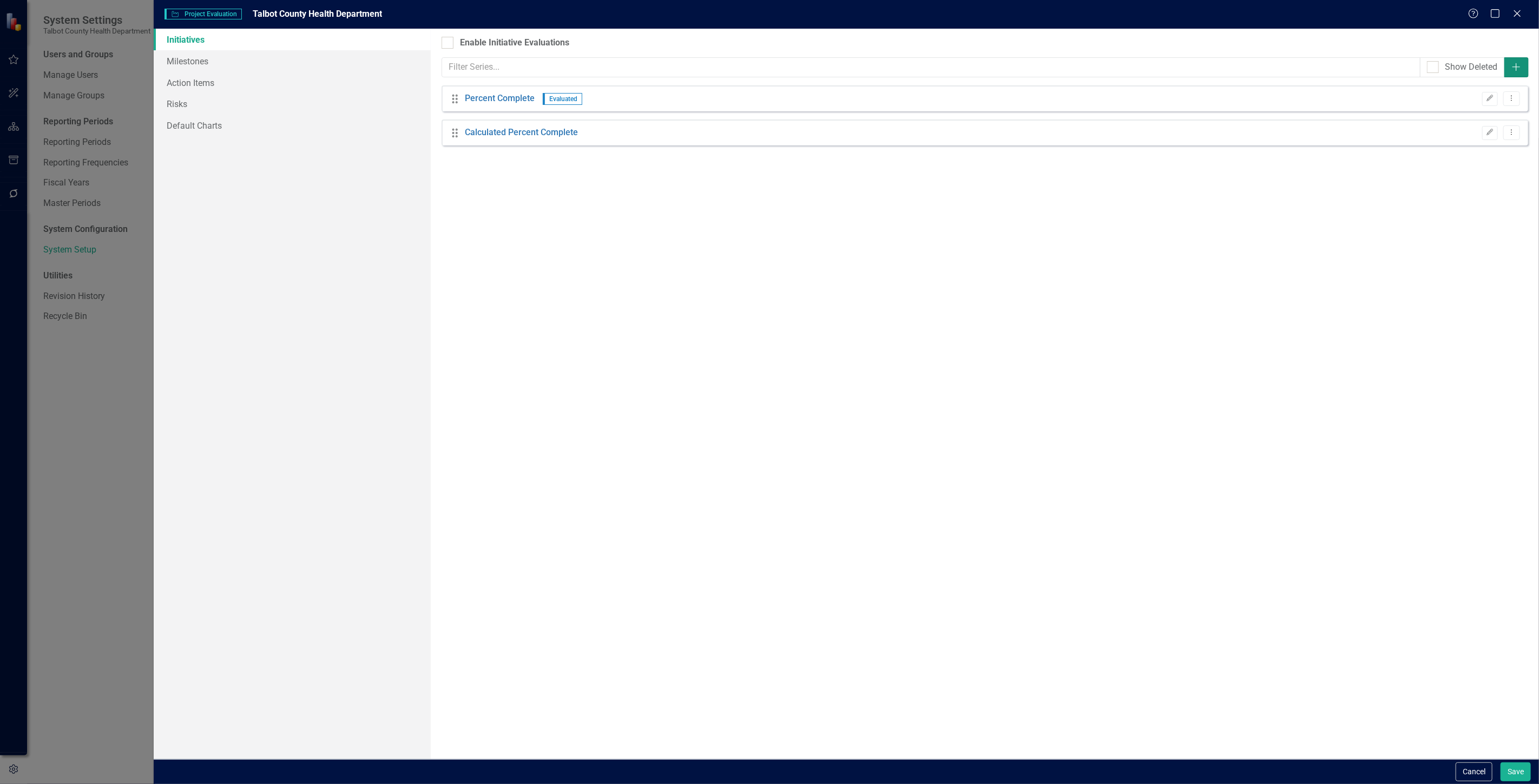
click at [1516, 63] on icon "Add" at bounding box center [1516, 67] width 11 height 9
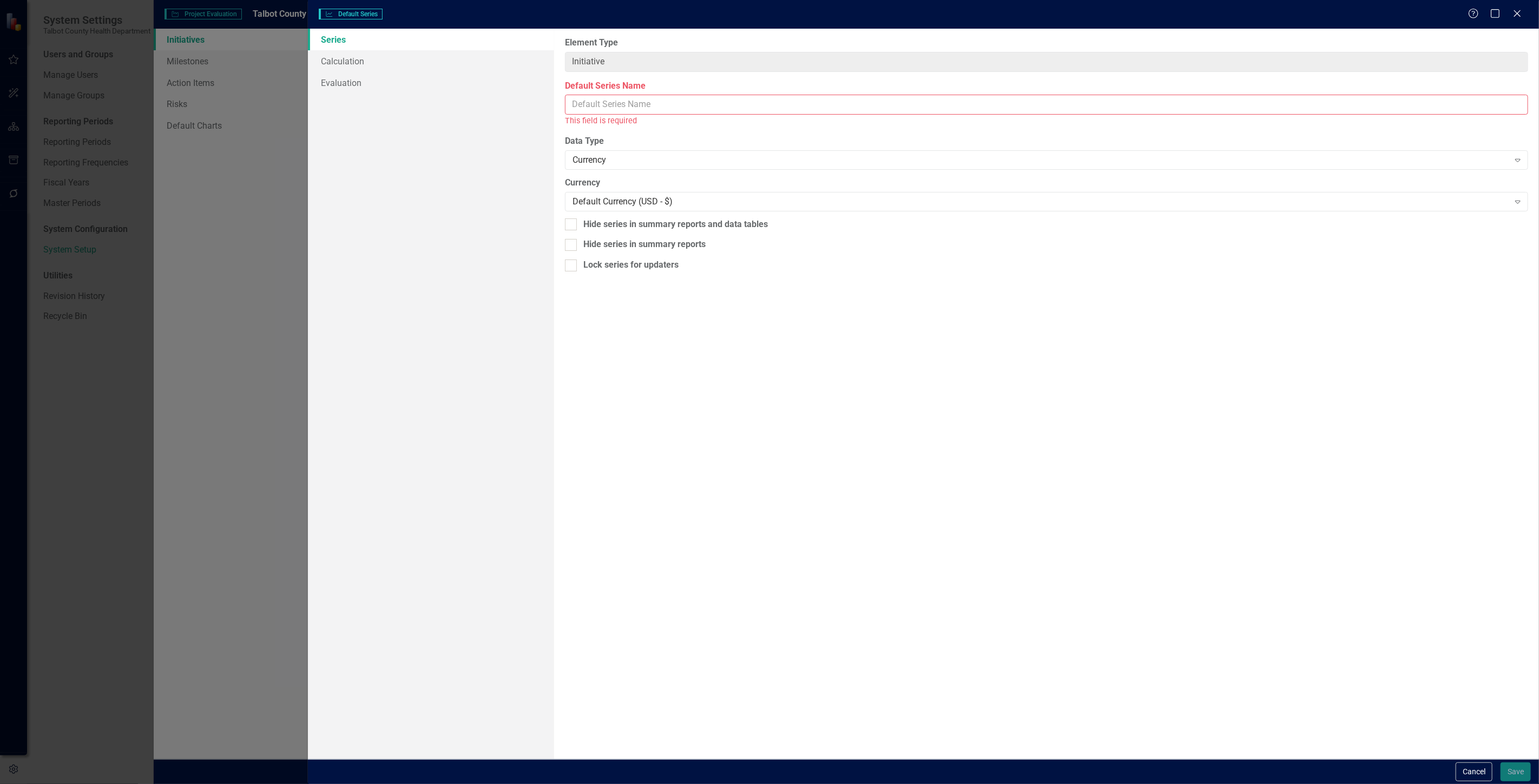
click at [667, 99] on input "Default Series Name" at bounding box center [1047, 104] width 963 height 20
type input "Budget"
click at [1524, 770] on button "Save" at bounding box center [1515, 772] width 30 height 19
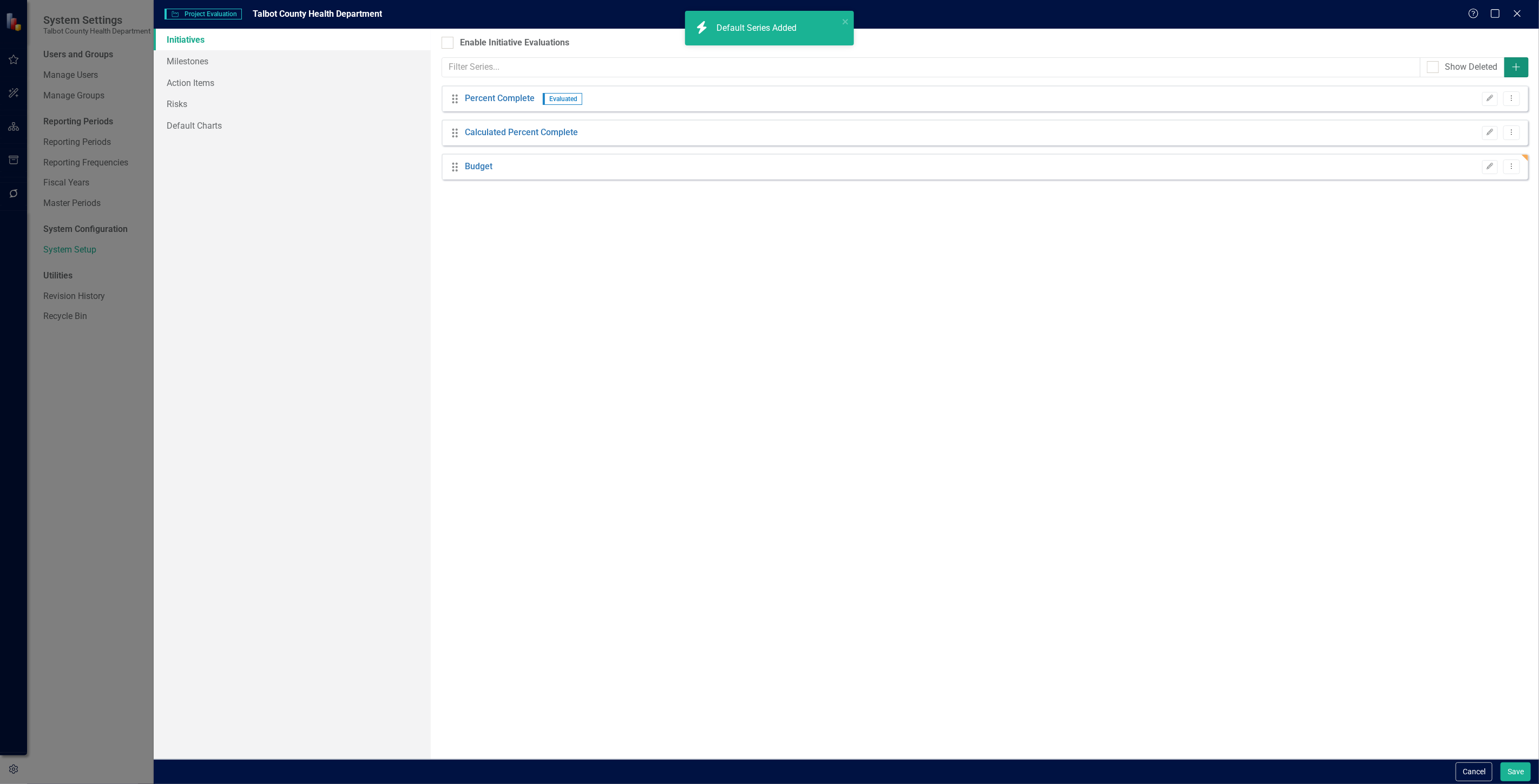
click at [1518, 65] on icon "Add" at bounding box center [1516, 67] width 11 height 9
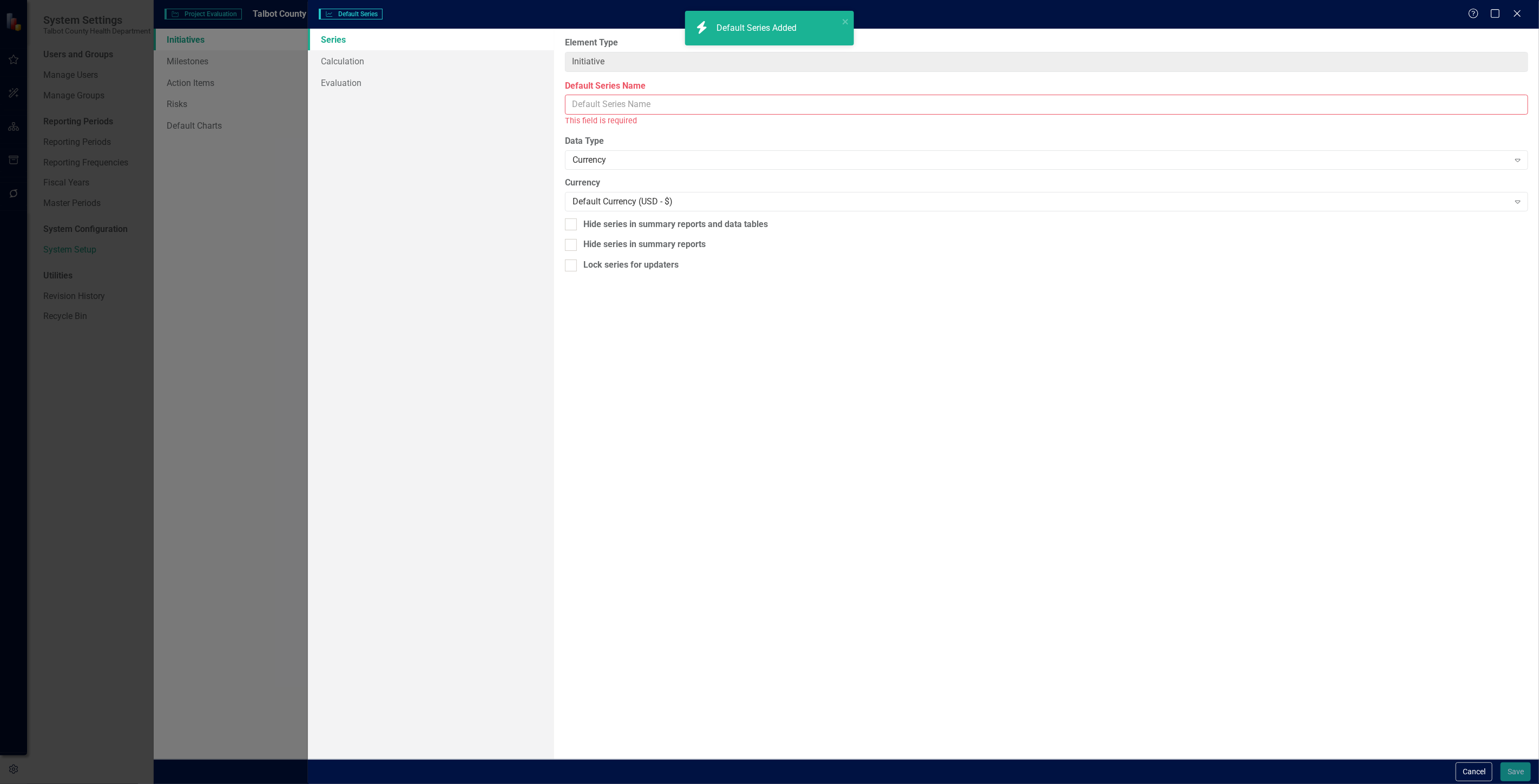
click at [620, 103] on input "Default Series Name" at bounding box center [1047, 104] width 963 height 20
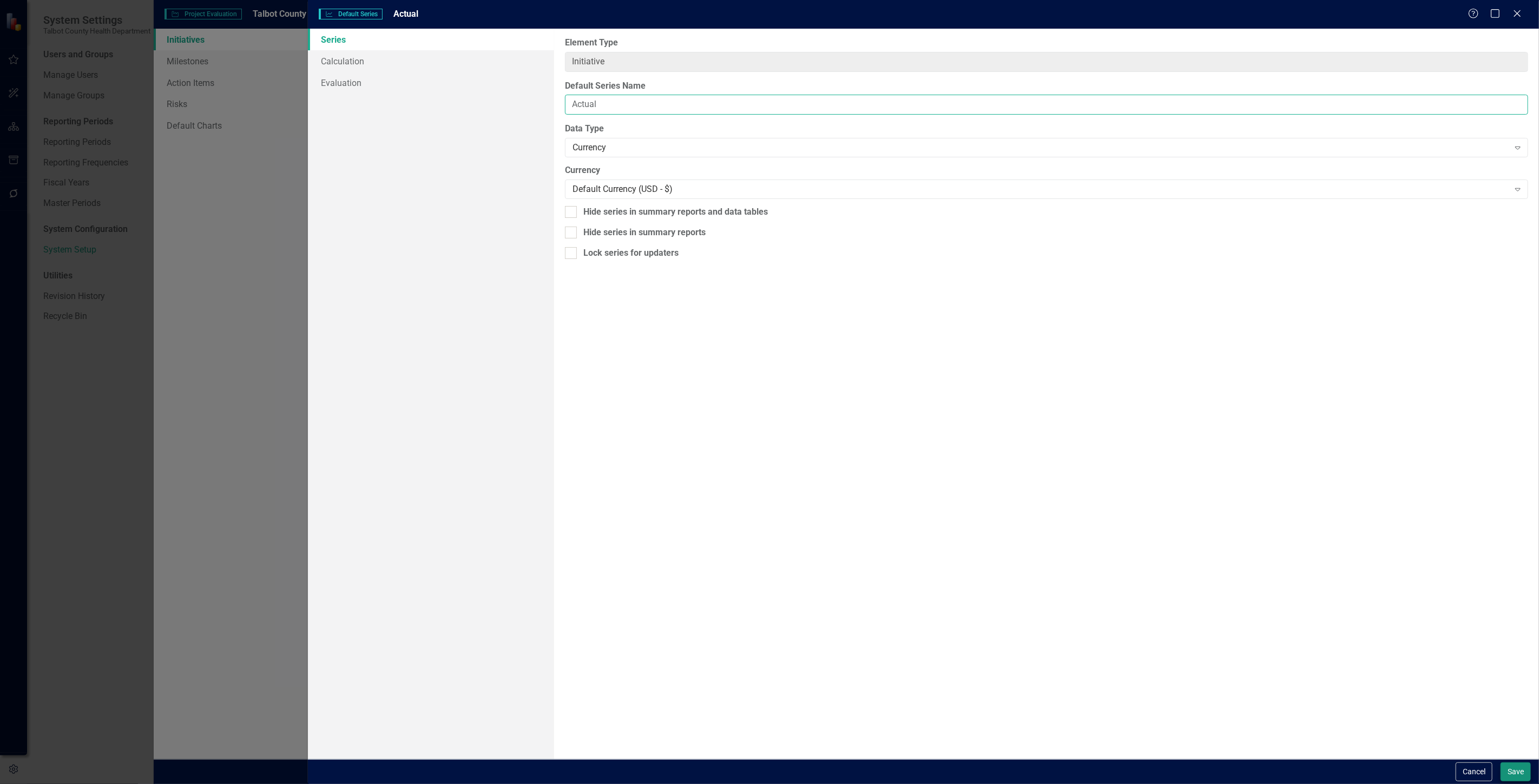
type input "Actual"
click at [1518, 777] on button "Save" at bounding box center [1515, 772] width 30 height 19
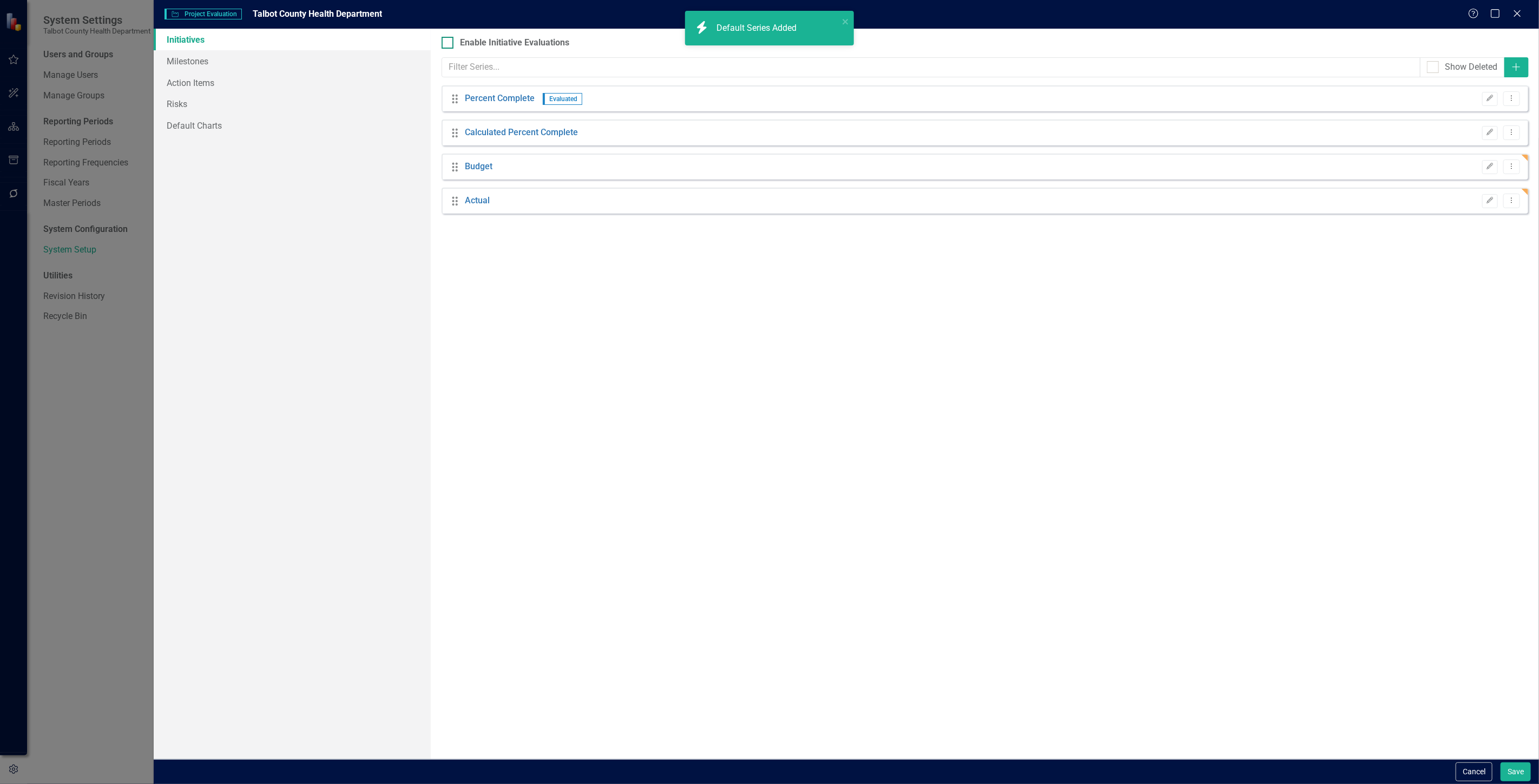
click at [539, 42] on div "Enable Initiative Evaluations" at bounding box center [514, 42] width 109 height 12
click at [449, 42] on input "Enable Initiative Evaluations" at bounding box center [445, 40] width 7 height 7
checkbox input "true"
click at [1507, 766] on button "Save" at bounding box center [1515, 772] width 30 height 19
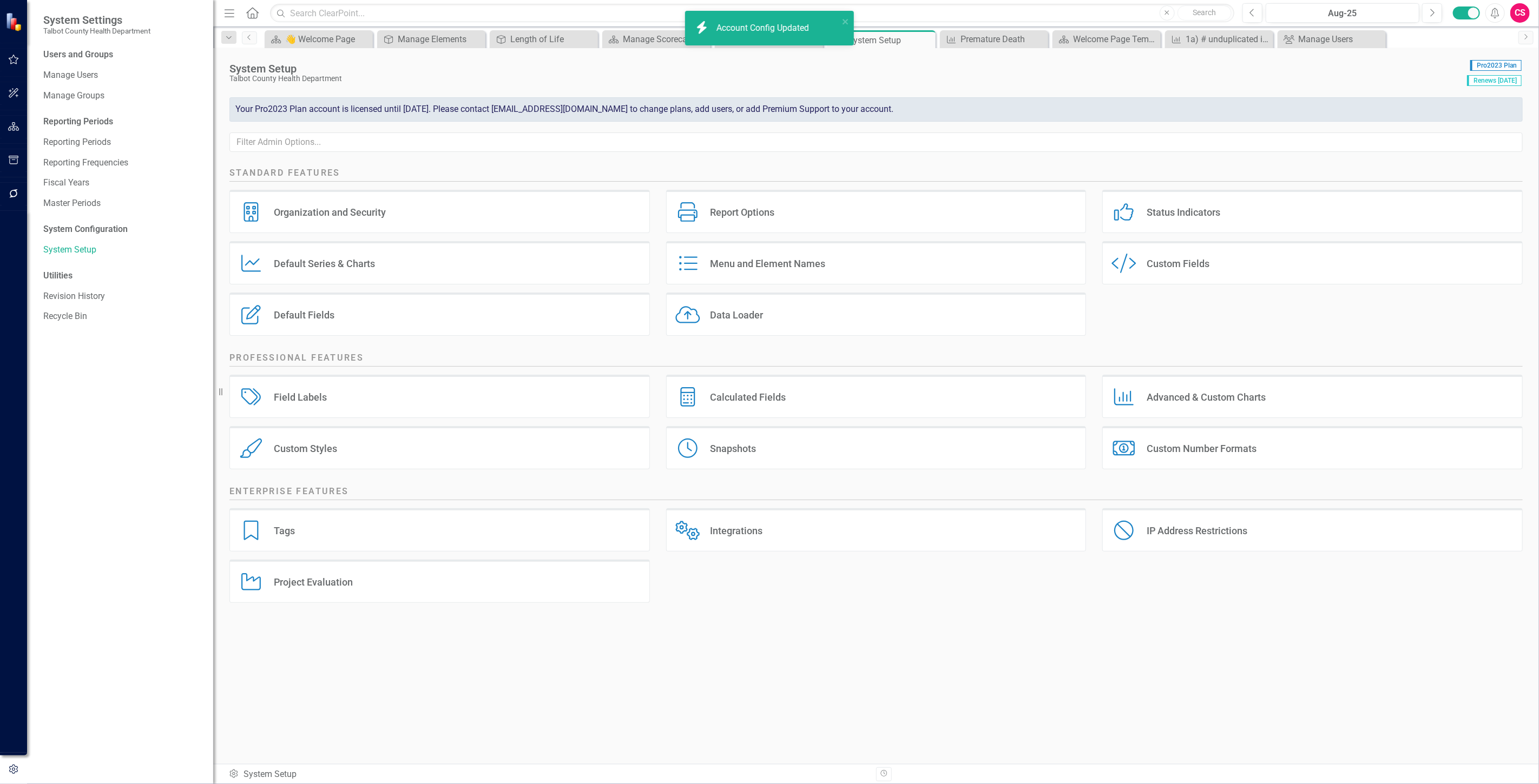
click at [14, 125] on icon "button" at bounding box center [14, 127] width 12 height 9
drag, startPoint x: 23, startPoint y: 129, endPoint x: 67, endPoint y: 133, distance: 44.2
click at [67, 133] on link "Elements" at bounding box center [71, 133] width 36 height 12
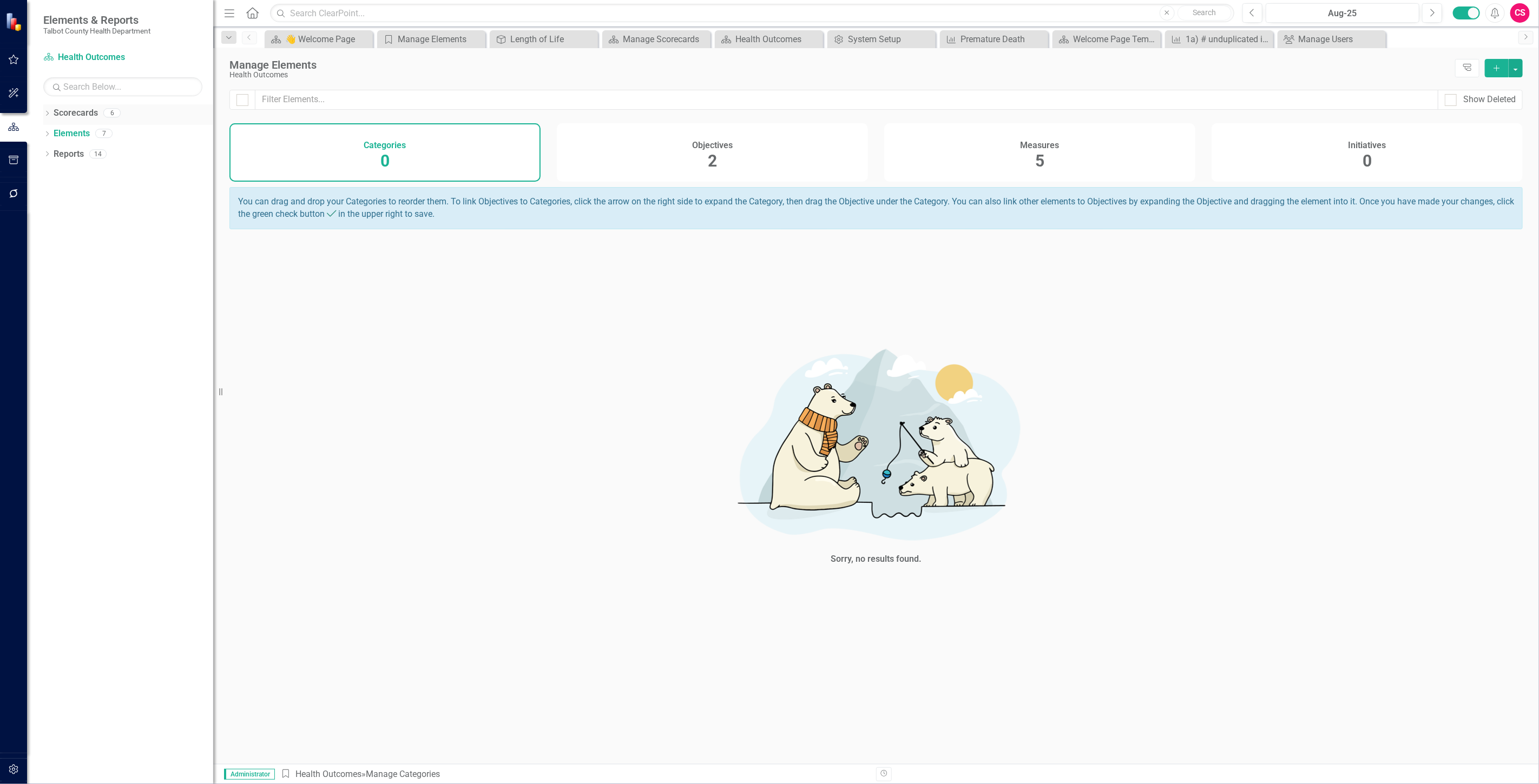
click at [79, 115] on link "Scorecards" at bounding box center [75, 113] width 45 height 12
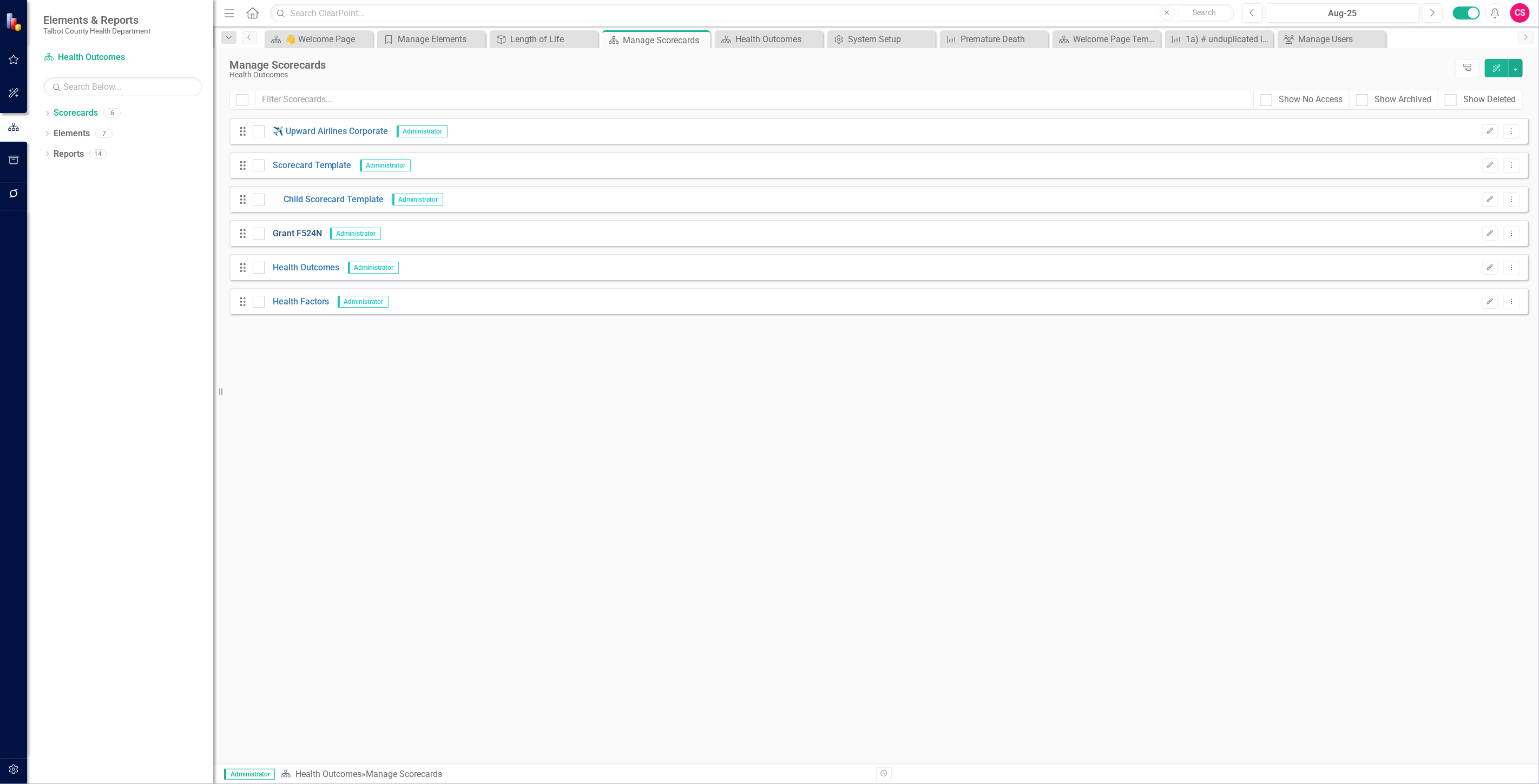
click at [290, 232] on link "Grant F524N" at bounding box center [293, 234] width 57 height 12
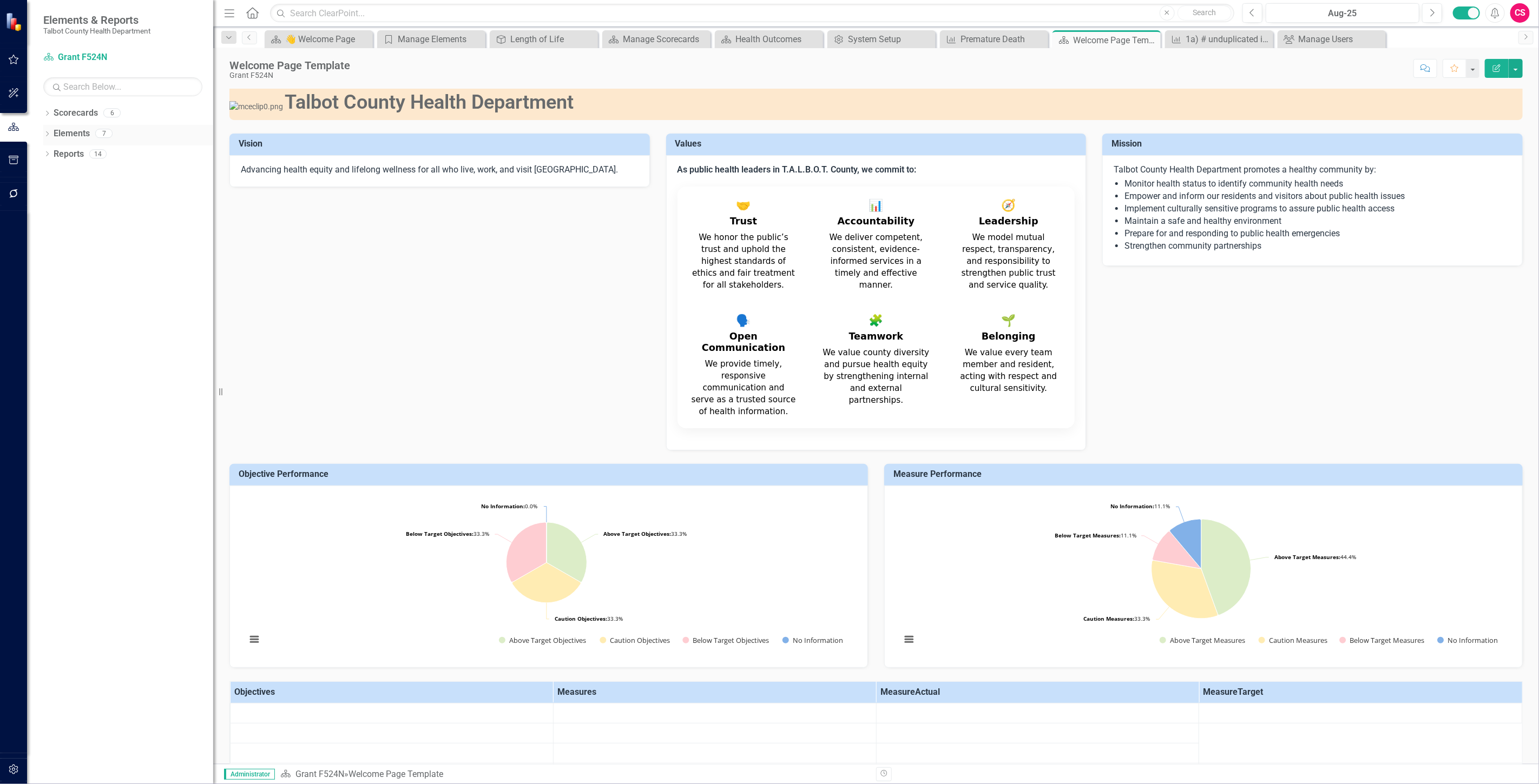
click at [77, 136] on link "Elements" at bounding box center [71, 133] width 36 height 12
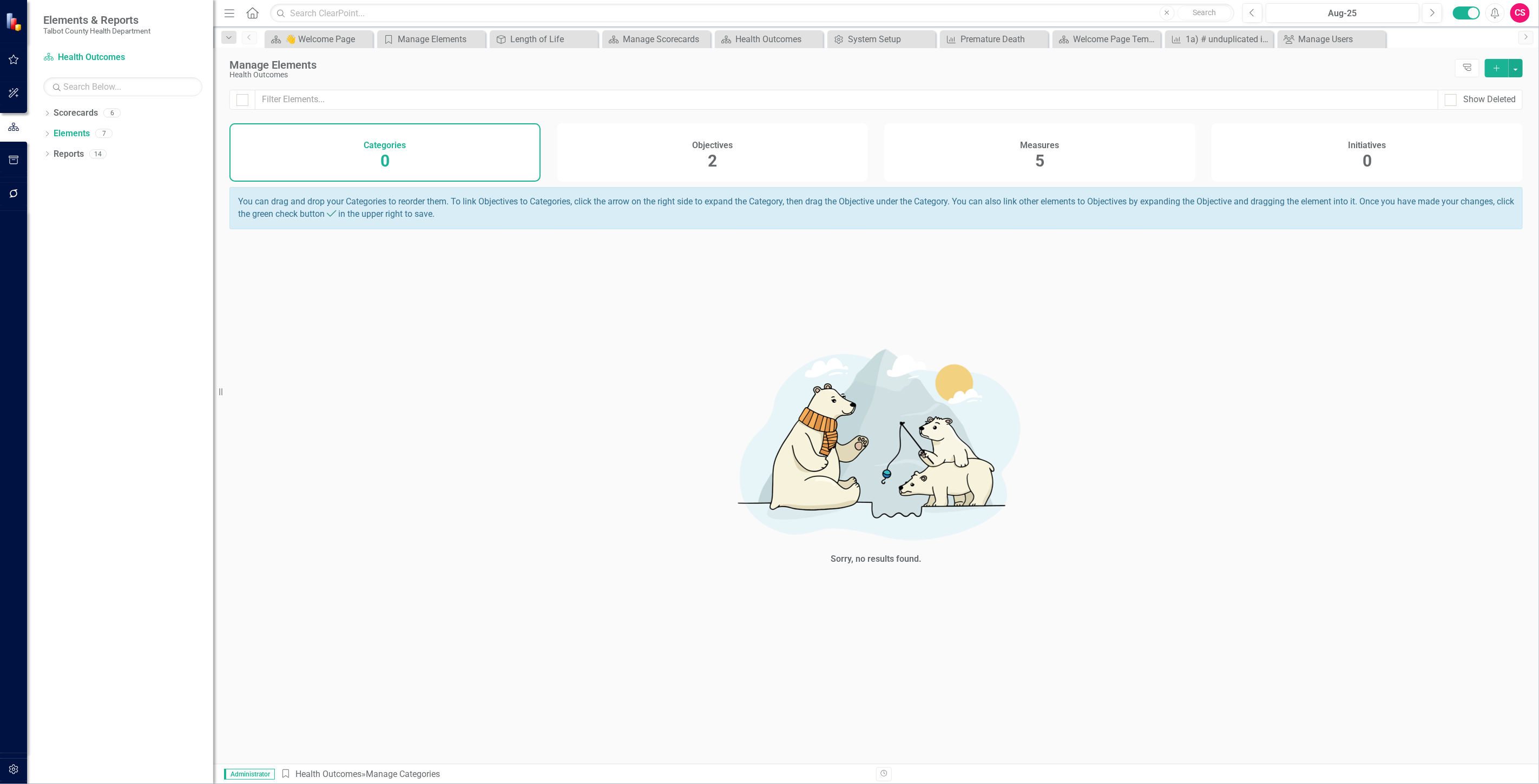
click at [1346, 141] on div "Initiatives 0" at bounding box center [1367, 152] width 311 height 59
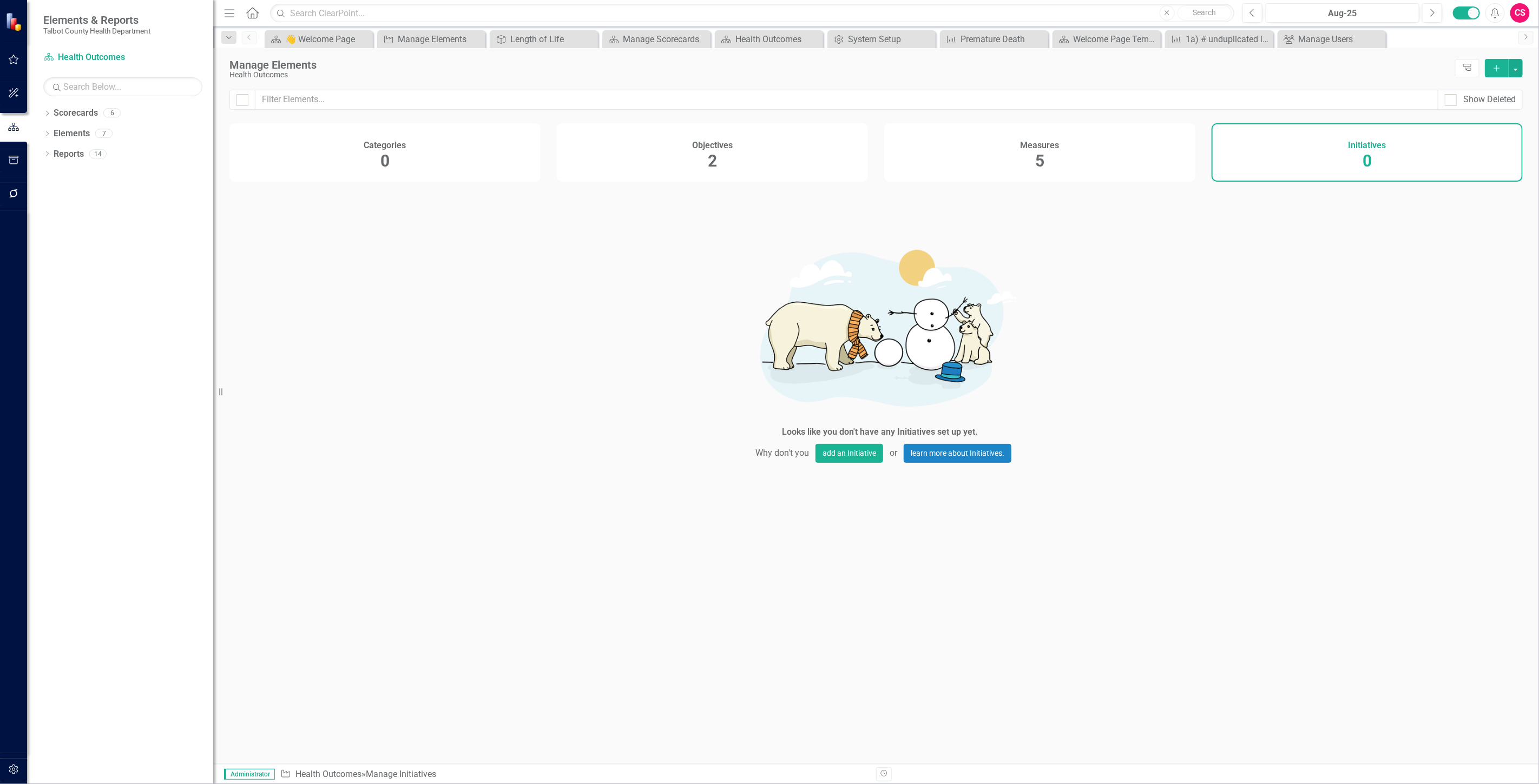
click at [1489, 70] on button "Add" at bounding box center [1496, 67] width 23 height 18
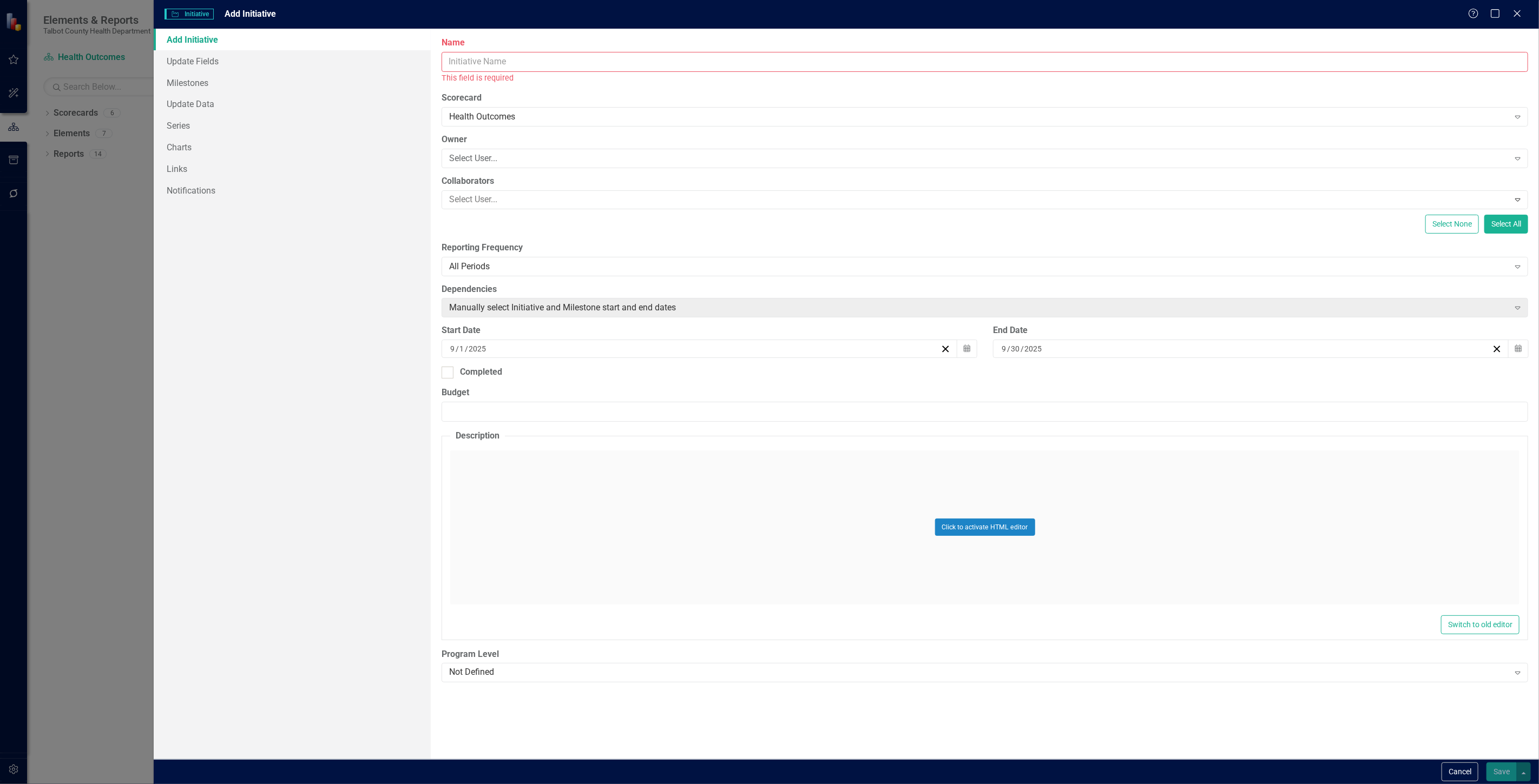
click at [480, 53] on input "Name" at bounding box center [984, 62] width 1086 height 20
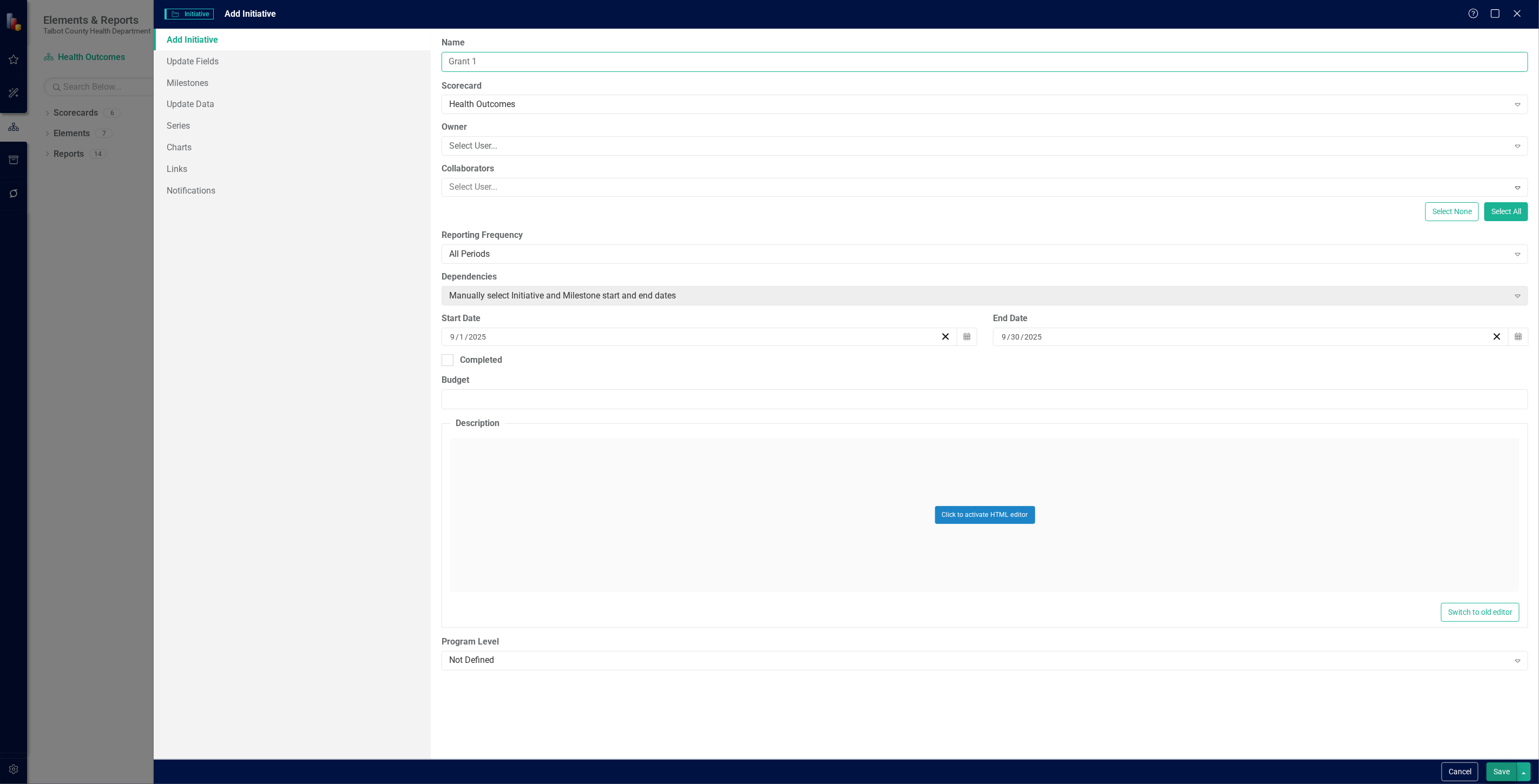
type input "Grant 1"
click at [1487, 770] on button "Save" at bounding box center [1501, 772] width 30 height 19
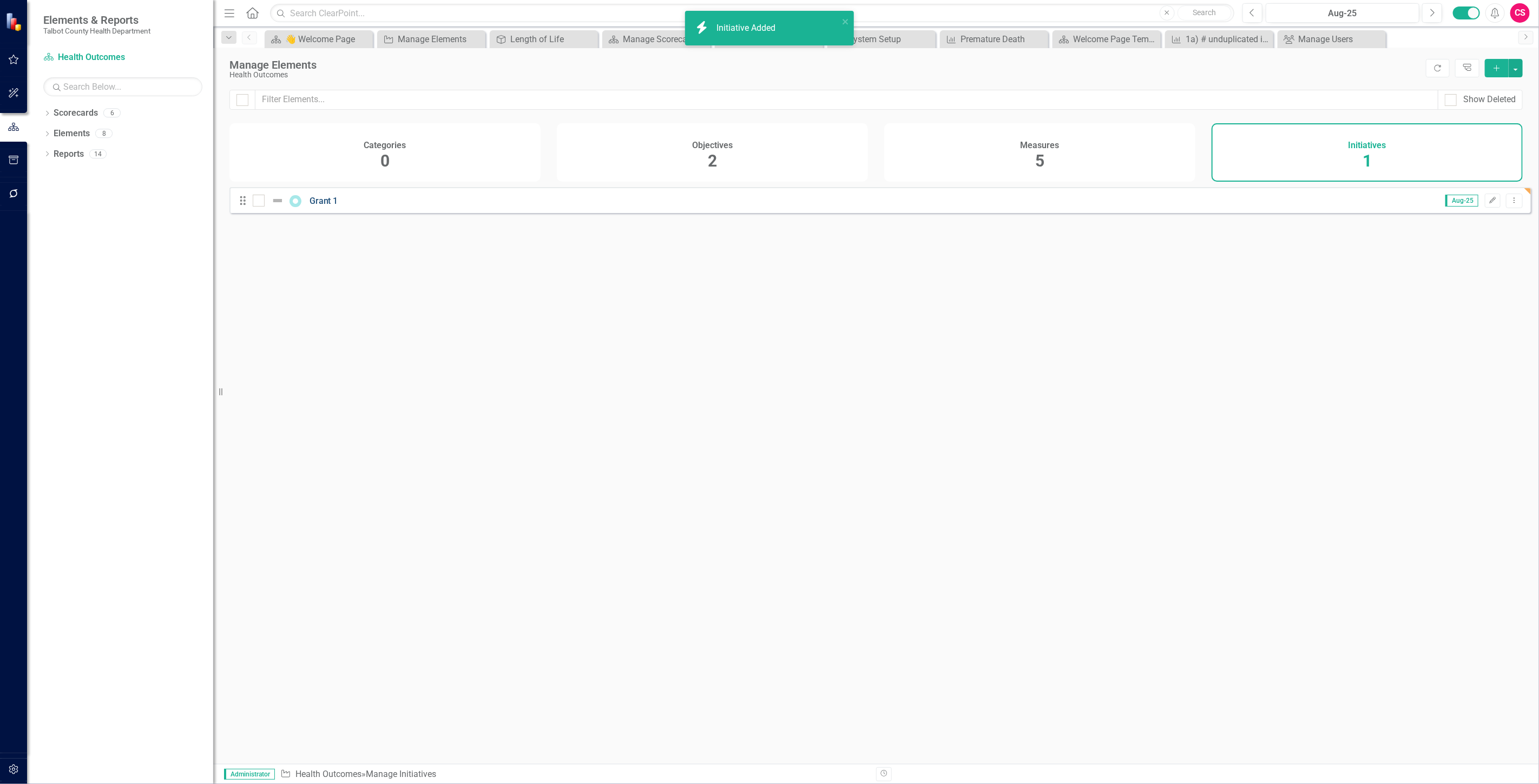
click at [326, 206] on link "Grant 1" at bounding box center [323, 201] width 29 height 10
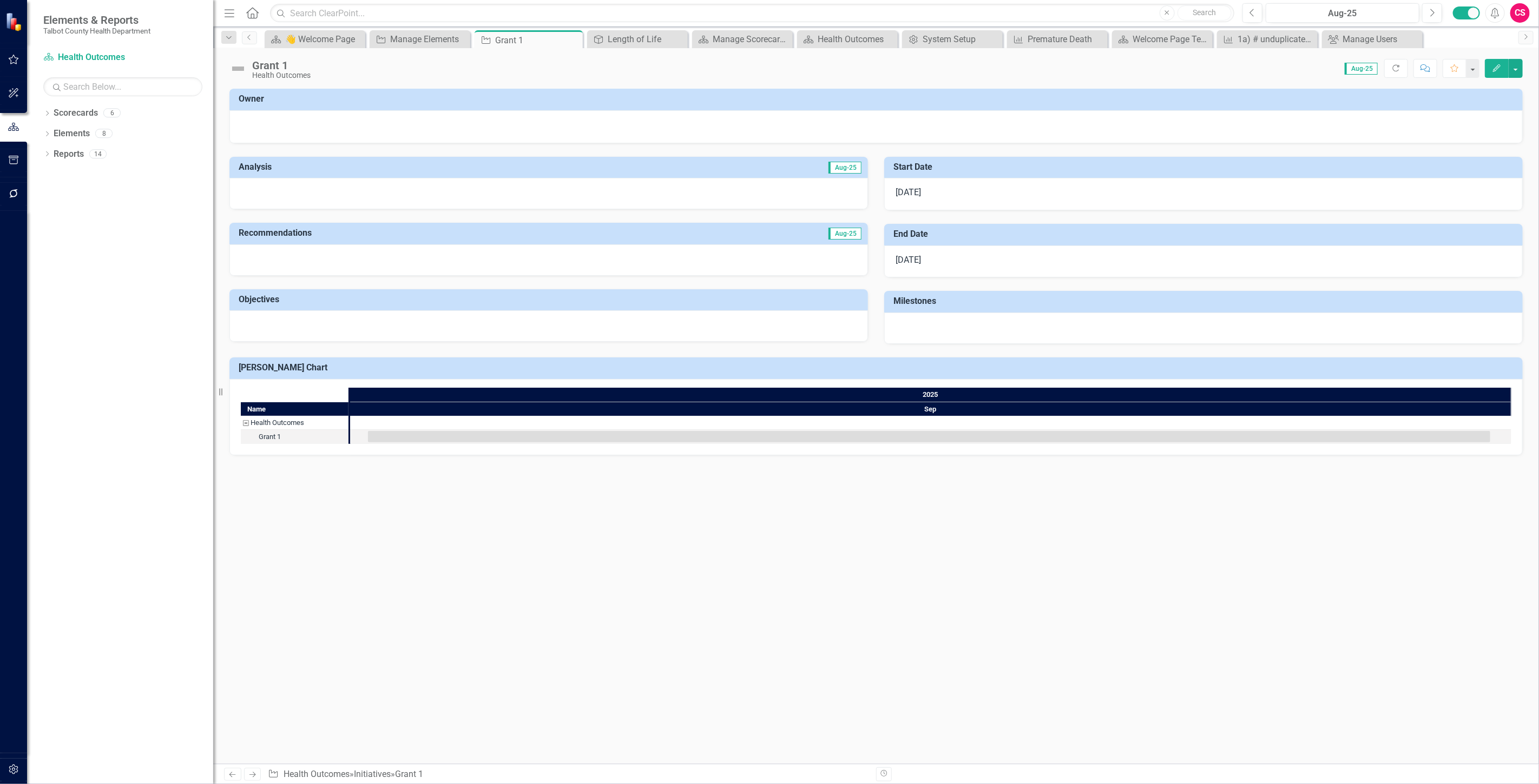
click at [1494, 71] on icon "button" at bounding box center [1496, 68] width 7 height 7
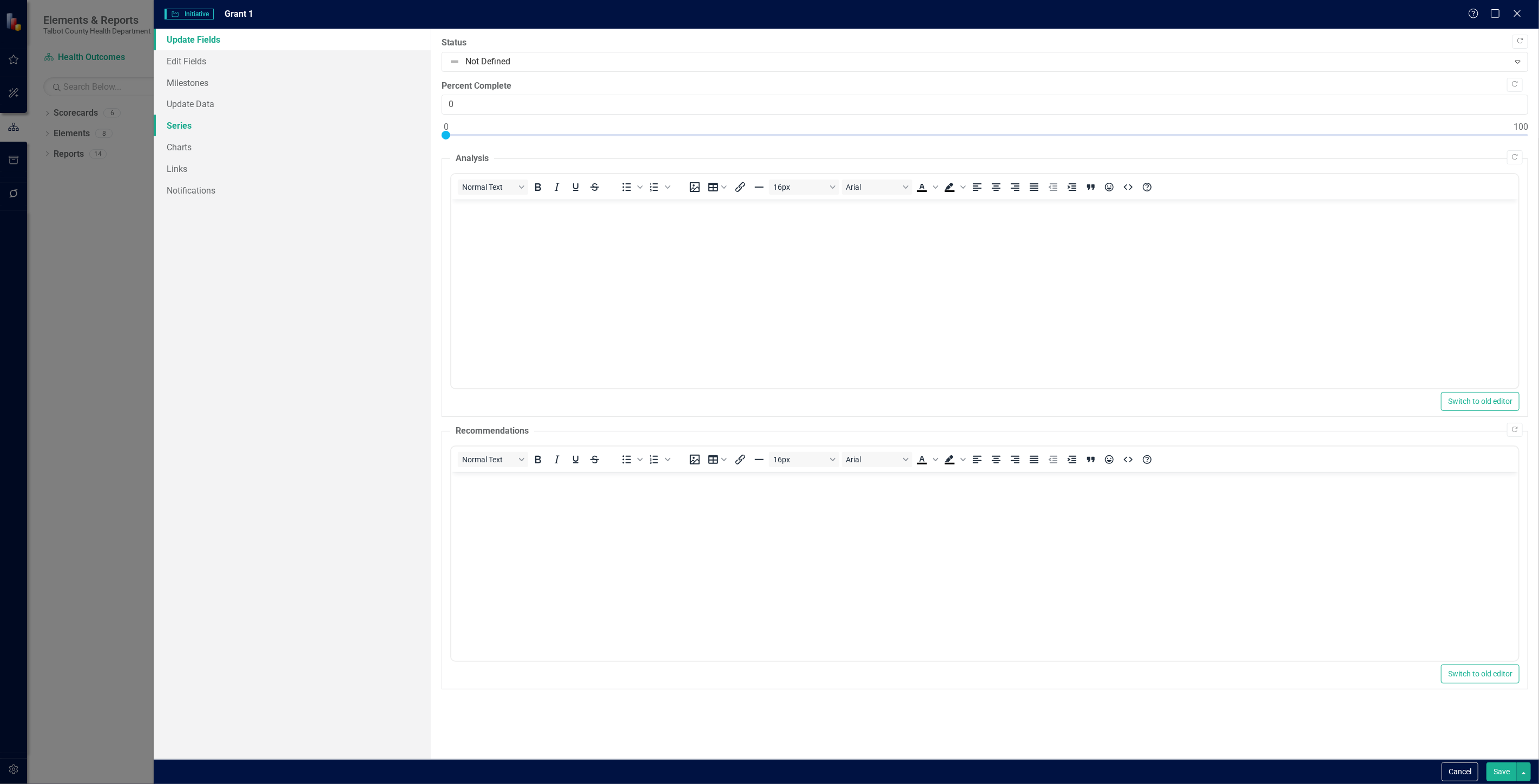
click at [235, 122] on link "Series" at bounding box center [292, 126] width 277 height 22
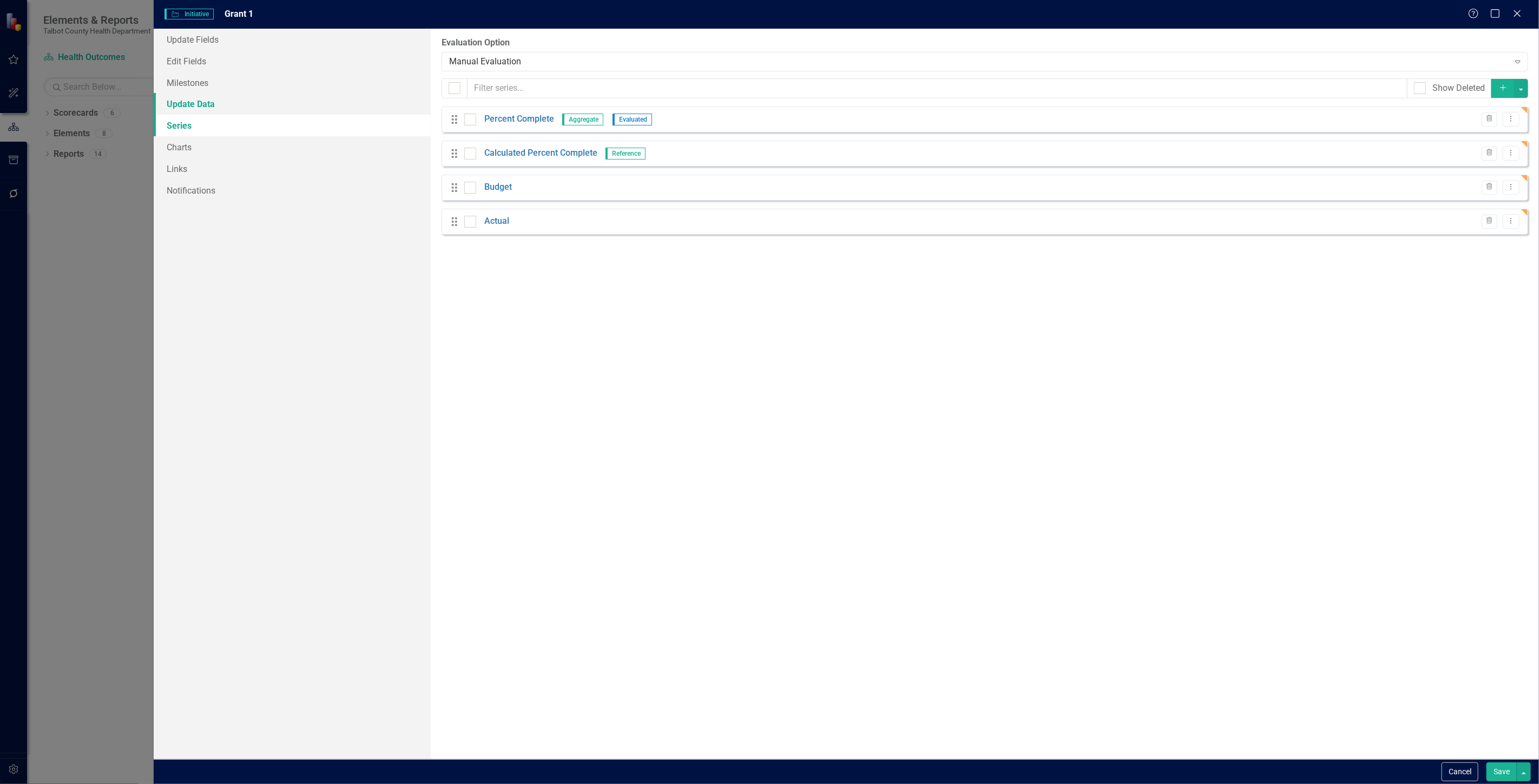
click at [246, 99] on link "Update Data" at bounding box center [292, 104] width 277 height 22
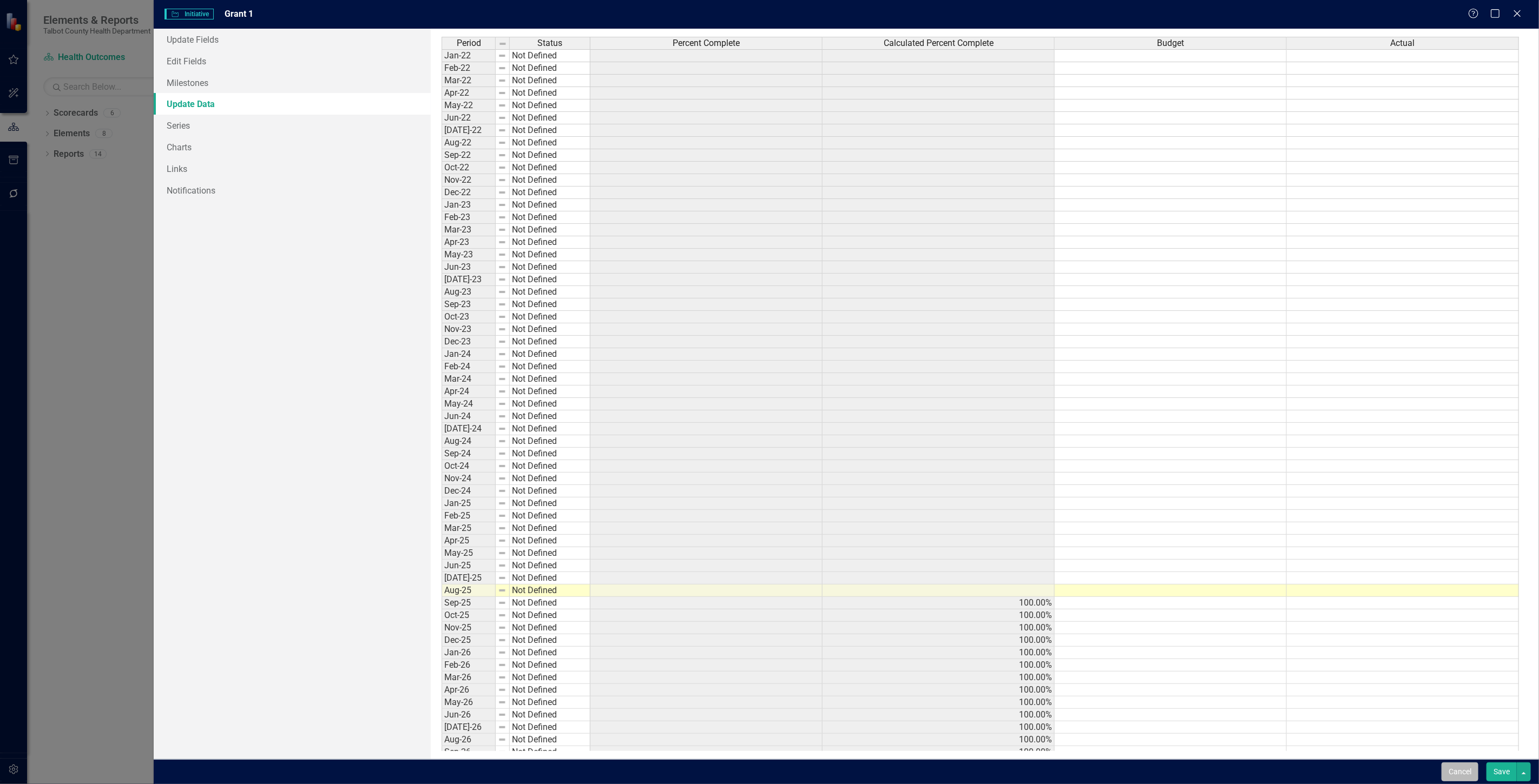
click at [1444, 766] on button "Cancel" at bounding box center [1460, 772] width 37 height 19
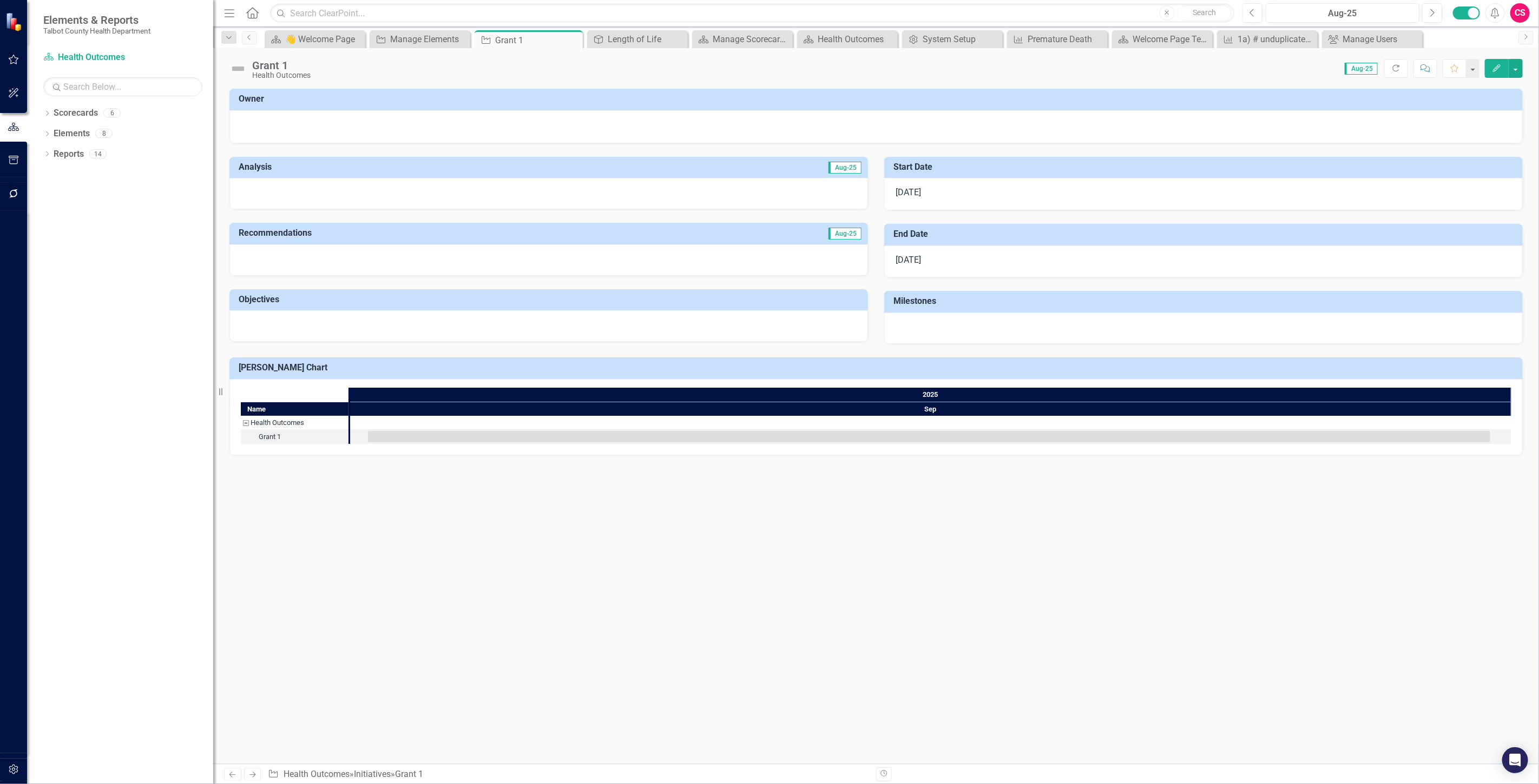
click at [985, 332] on div at bounding box center [1203, 328] width 638 height 32
click at [983, 330] on div at bounding box center [1203, 328] width 638 height 32
click at [977, 336] on div at bounding box center [1203, 328] width 638 height 32
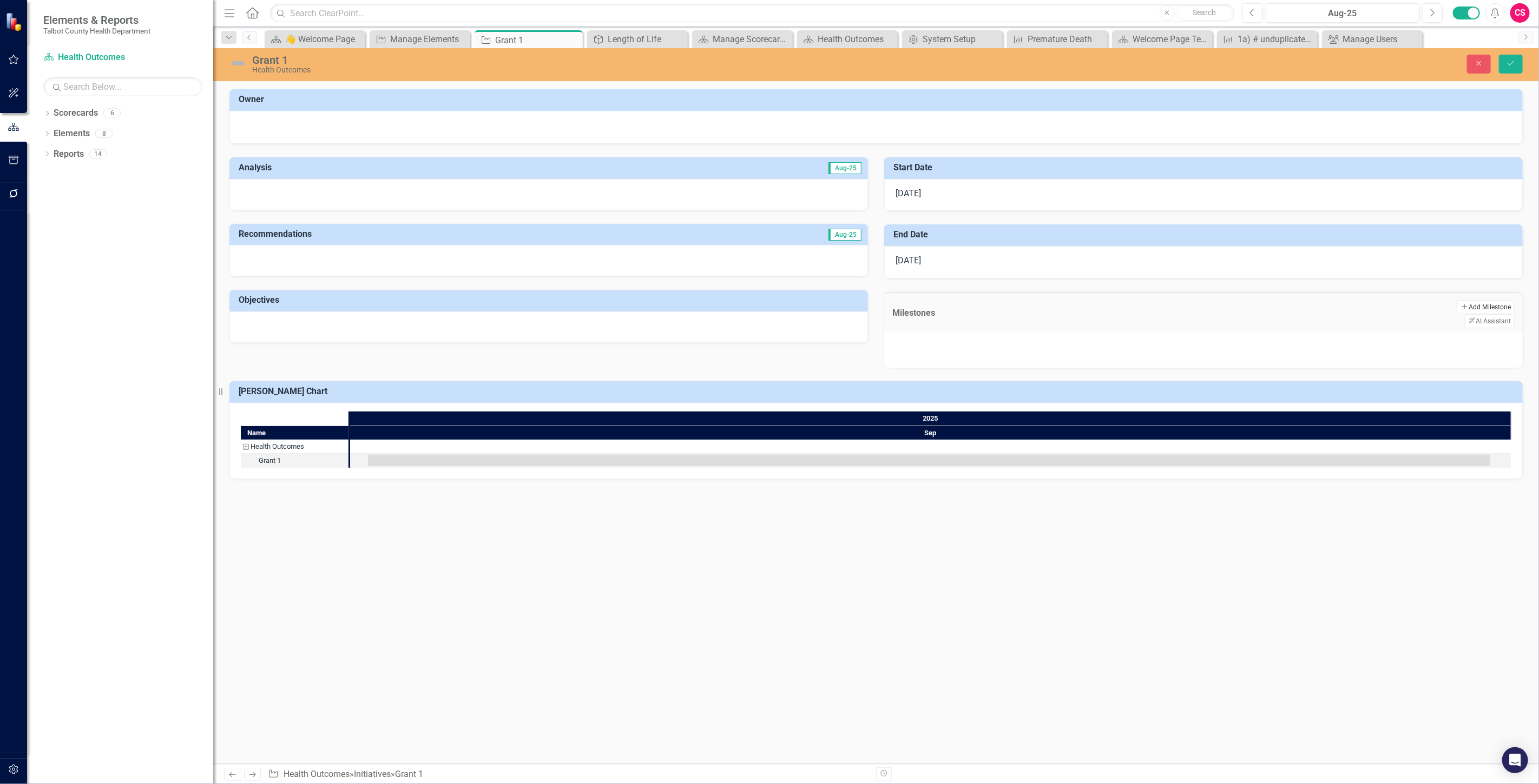
click at [1456, 300] on button "Add Add Milestone" at bounding box center [1485, 307] width 58 height 14
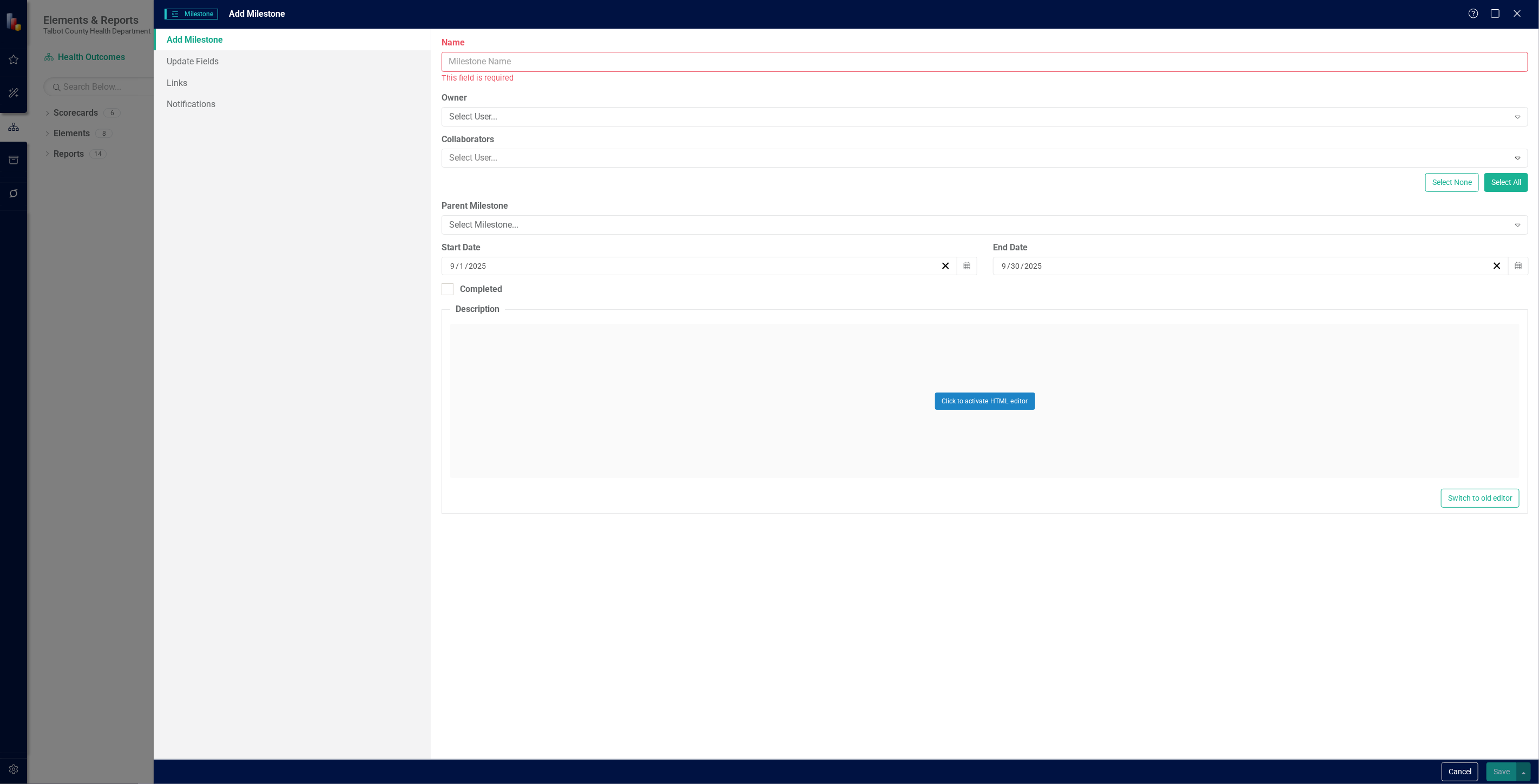
click at [512, 59] on input "Name" at bounding box center [984, 62] width 1086 height 20
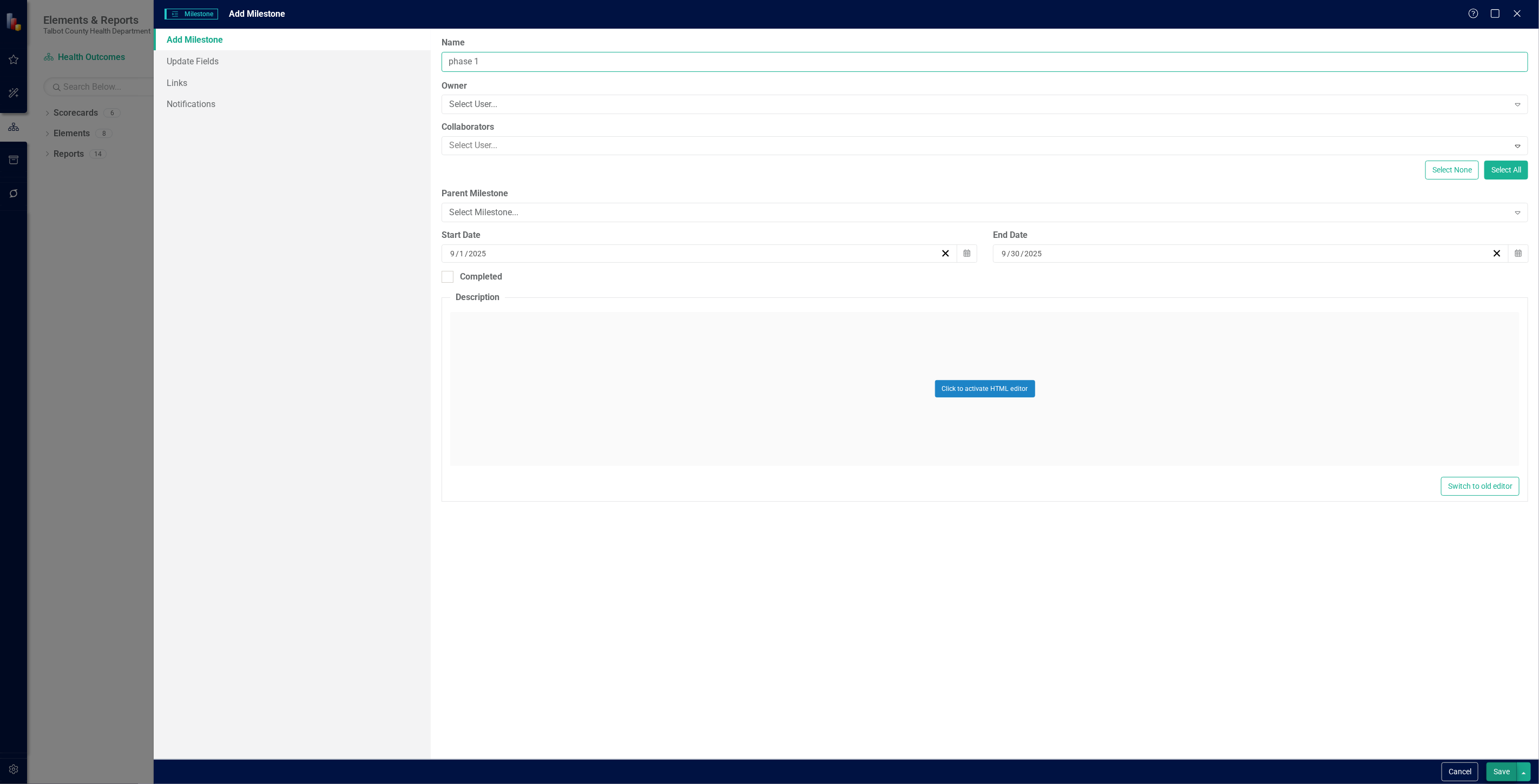
type input "phase 1"
click at [1494, 776] on button "Save" at bounding box center [1501, 772] width 30 height 19
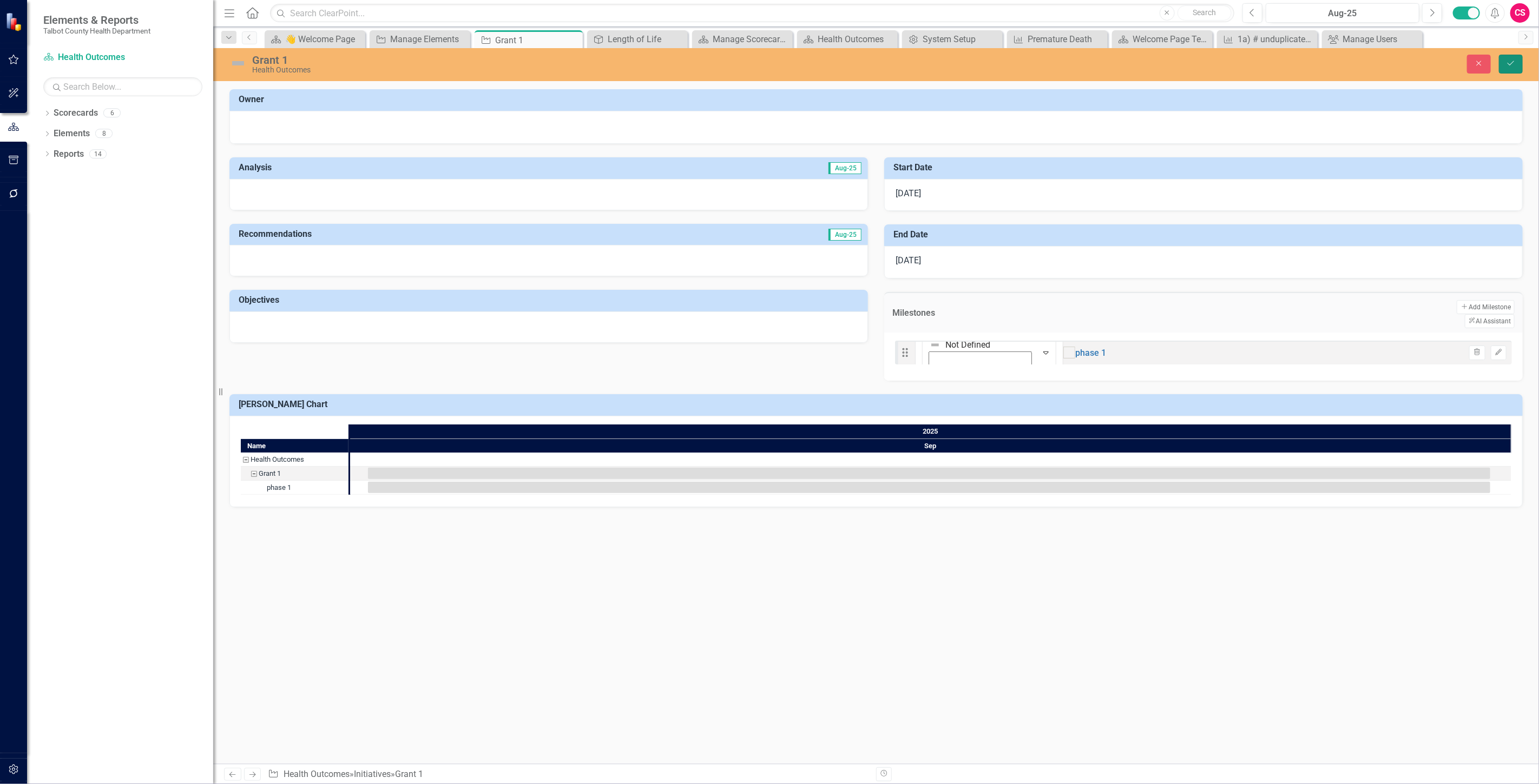
click at [1516, 58] on button "Save" at bounding box center [1510, 64] width 23 height 19
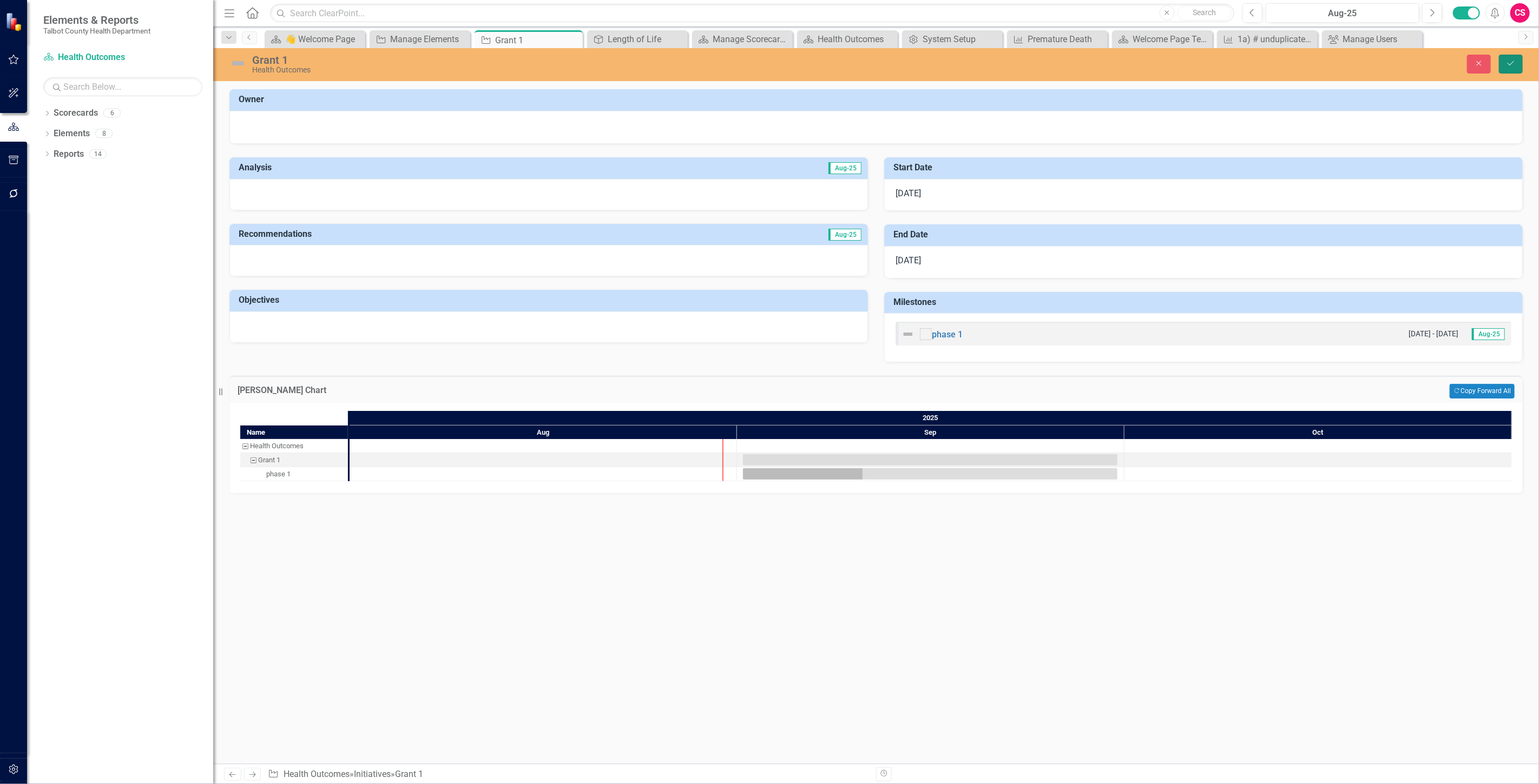
click at [1521, 59] on button "Save" at bounding box center [1510, 64] width 23 height 19
